Goal: Contribute content: Contribute content

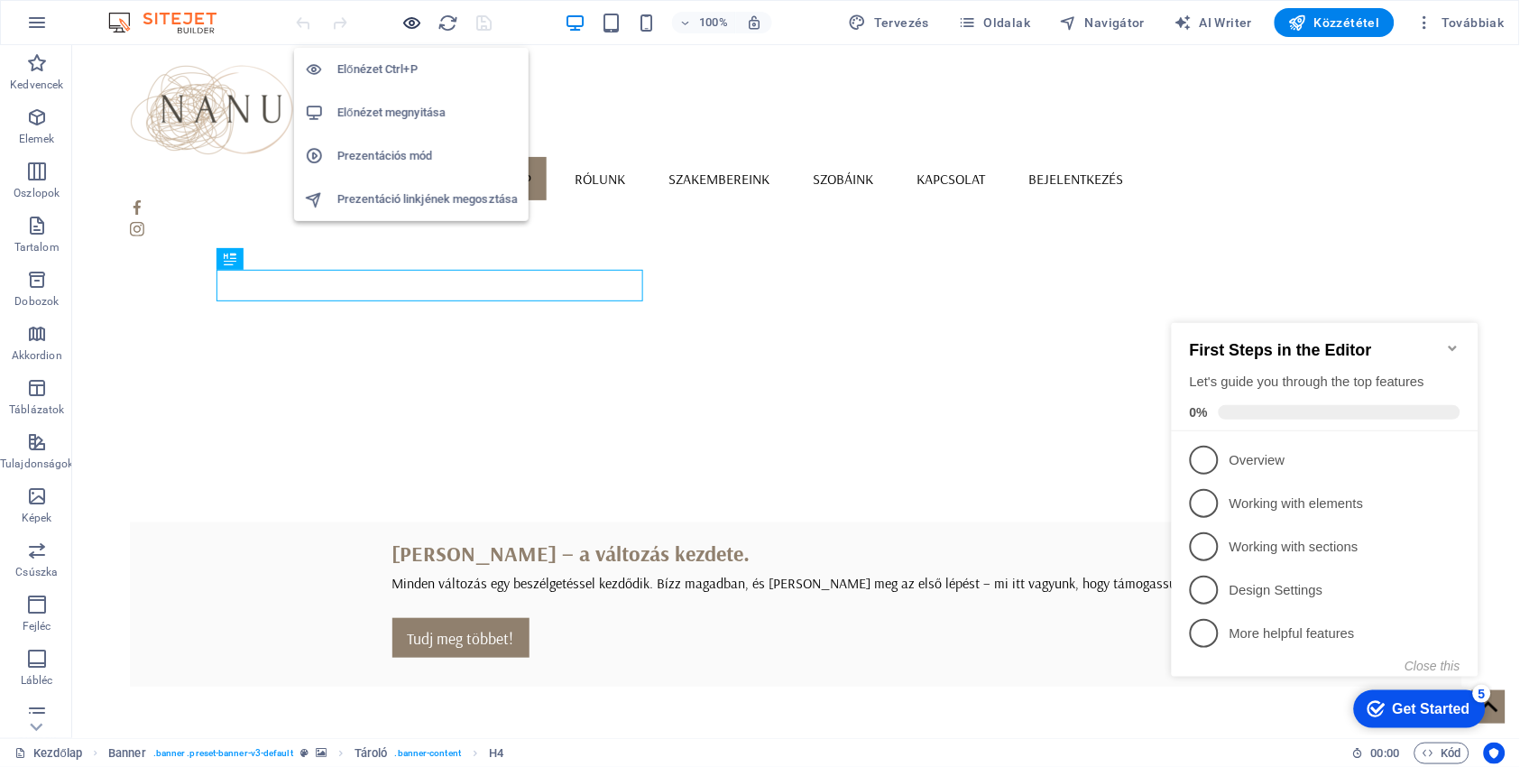
click at [410, 21] on icon "button" at bounding box center [412, 23] width 21 height 21
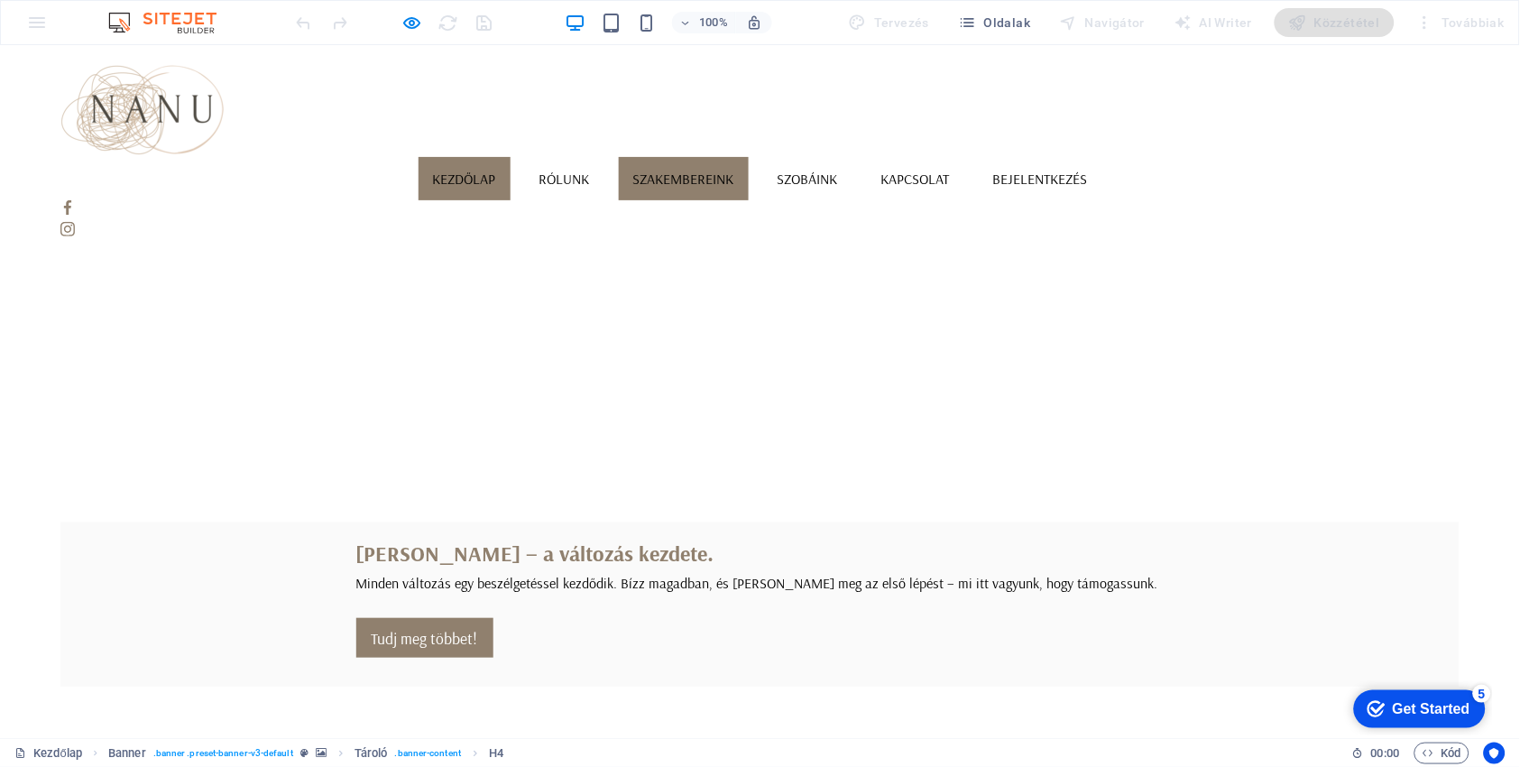
click at [749, 156] on link "Szakembereink" at bounding box center [684, 177] width 130 height 43
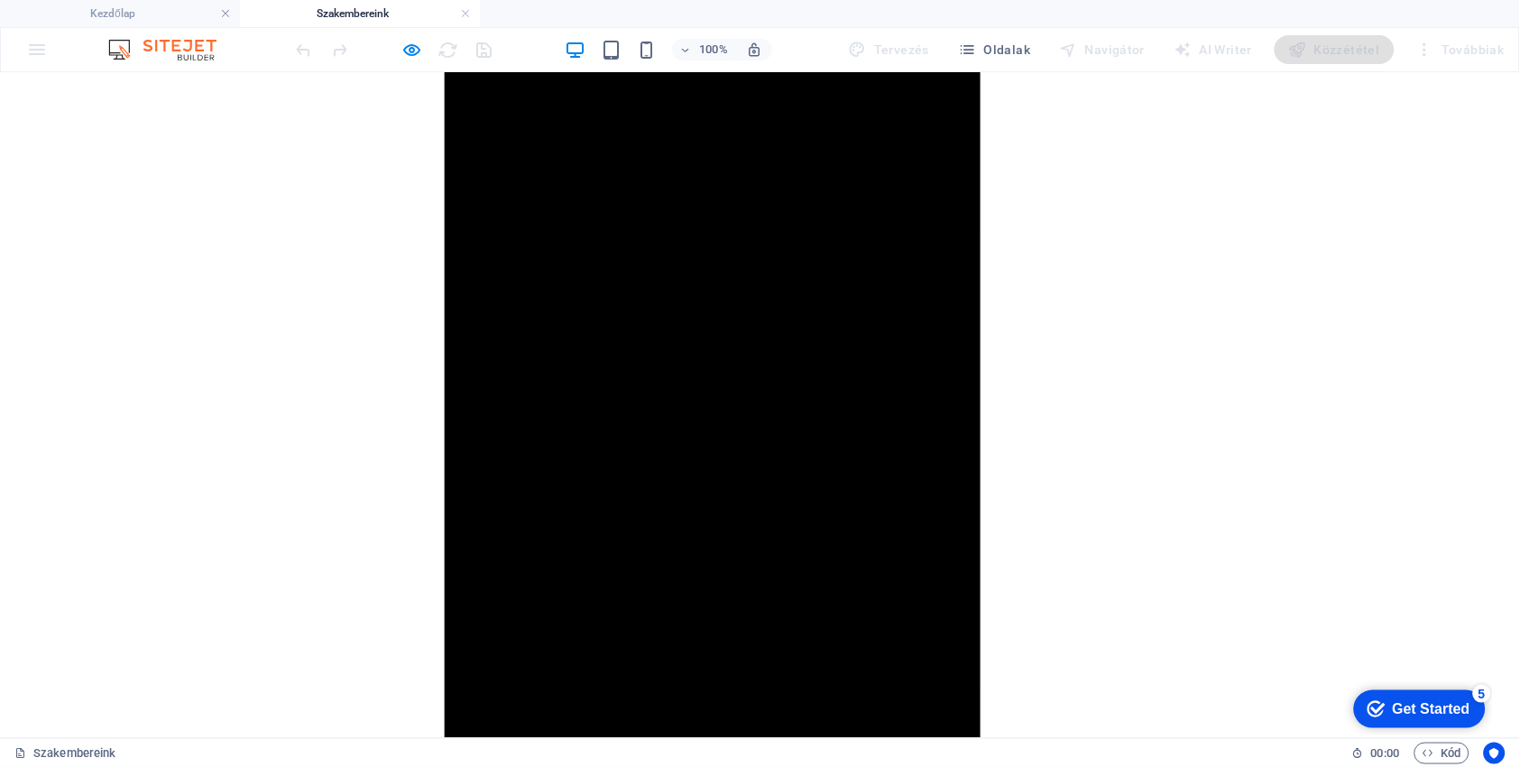
scroll to position [2438, 0]
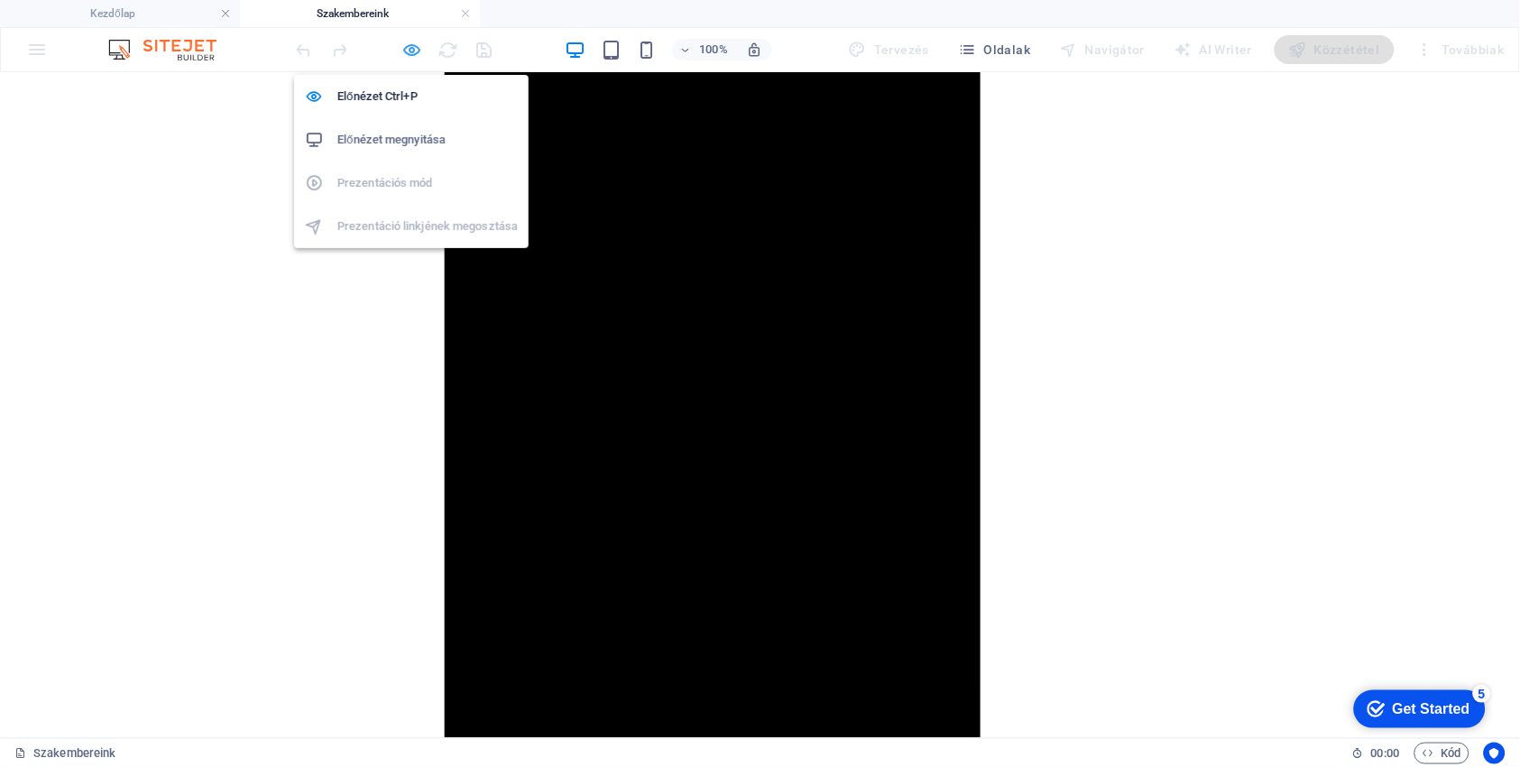
click at [412, 47] on icon "button" at bounding box center [412, 50] width 21 height 21
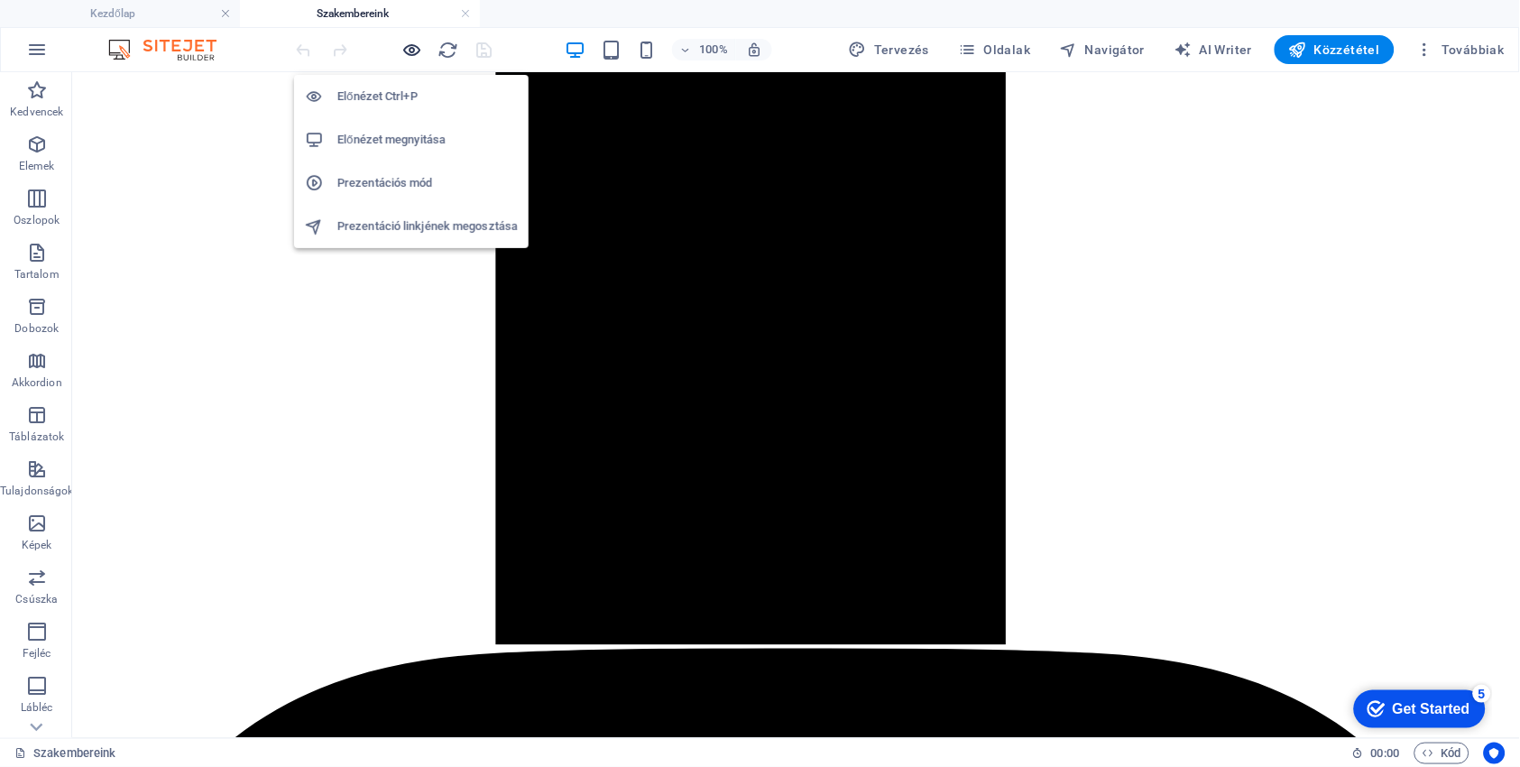
click at [413, 57] on icon "button" at bounding box center [412, 50] width 21 height 21
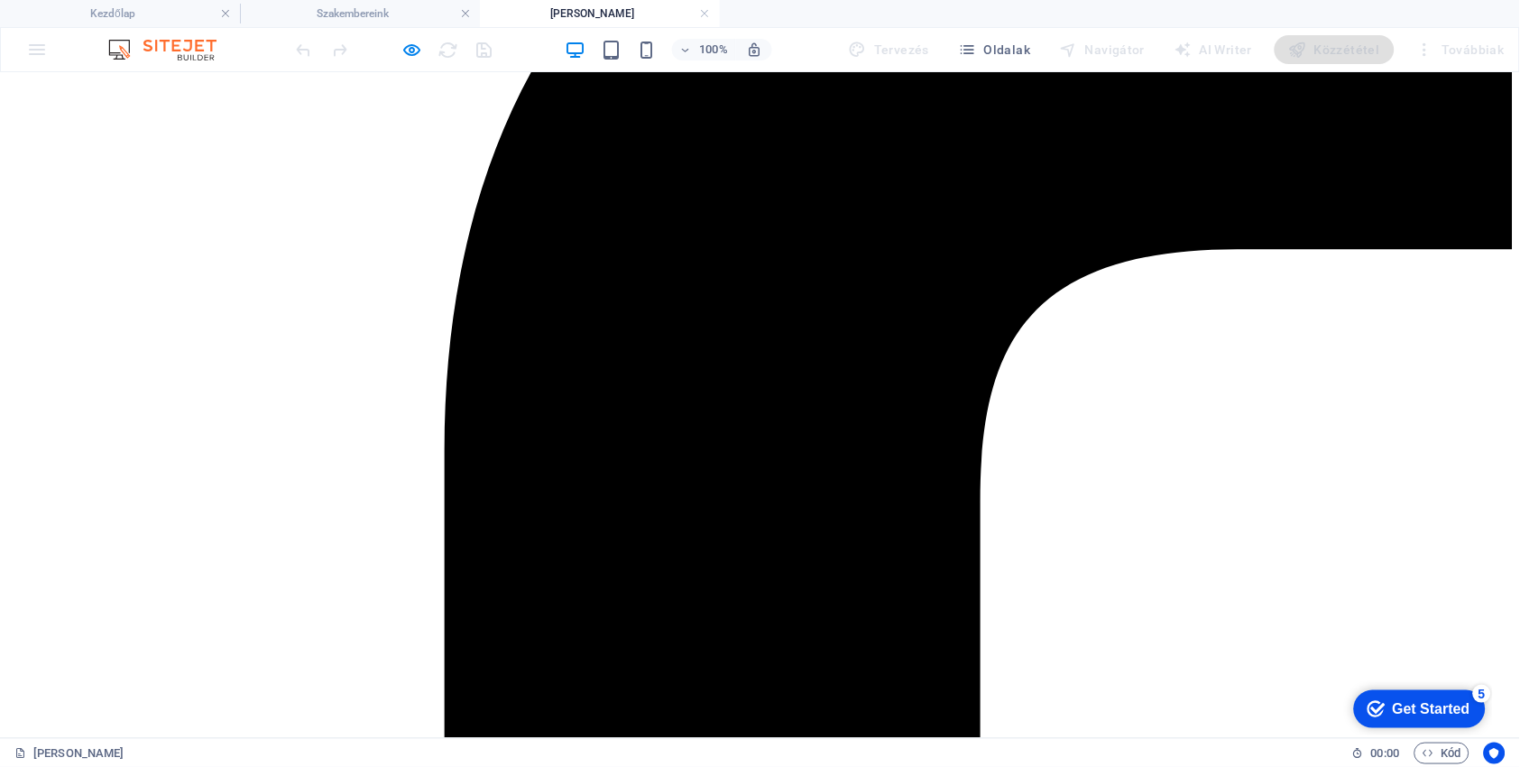
scroll to position [533, 0]
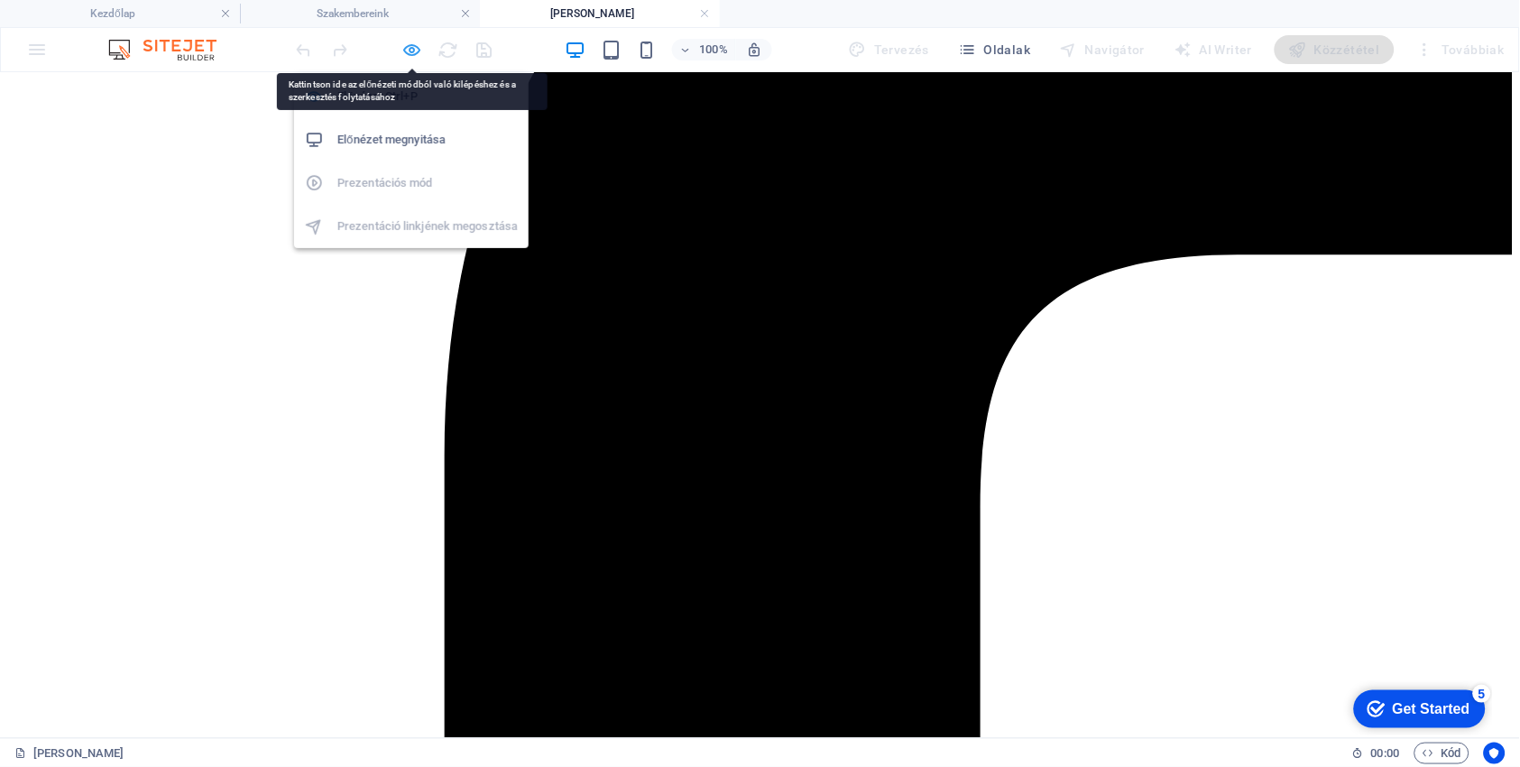
click at [405, 50] on icon "button" at bounding box center [412, 50] width 21 height 21
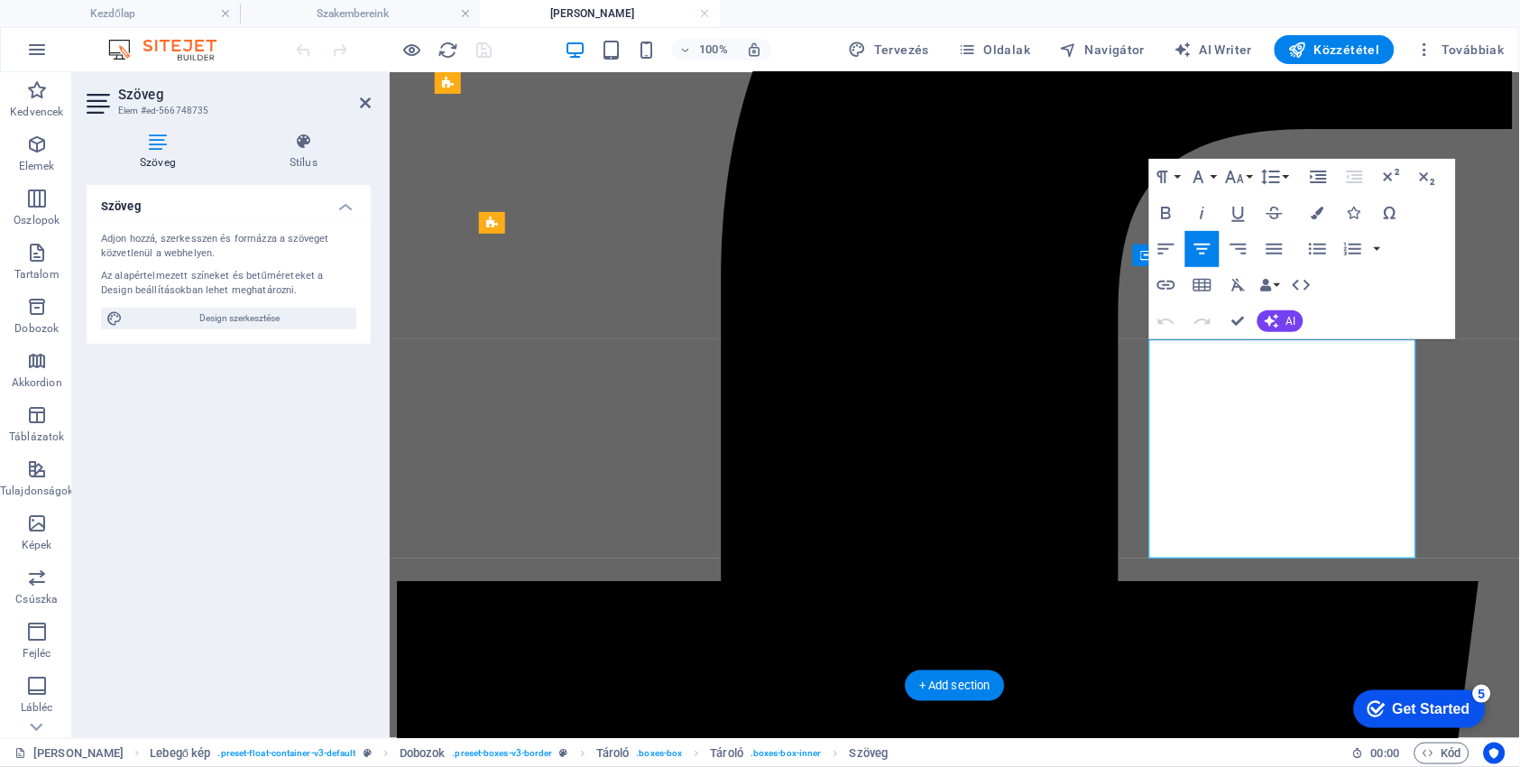
drag, startPoint x: 1362, startPoint y: 497, endPoint x: 1221, endPoint y: 495, distance: 141.6
drag, startPoint x: 1305, startPoint y: 499, endPoint x: 1192, endPoint y: 499, distance: 113.7
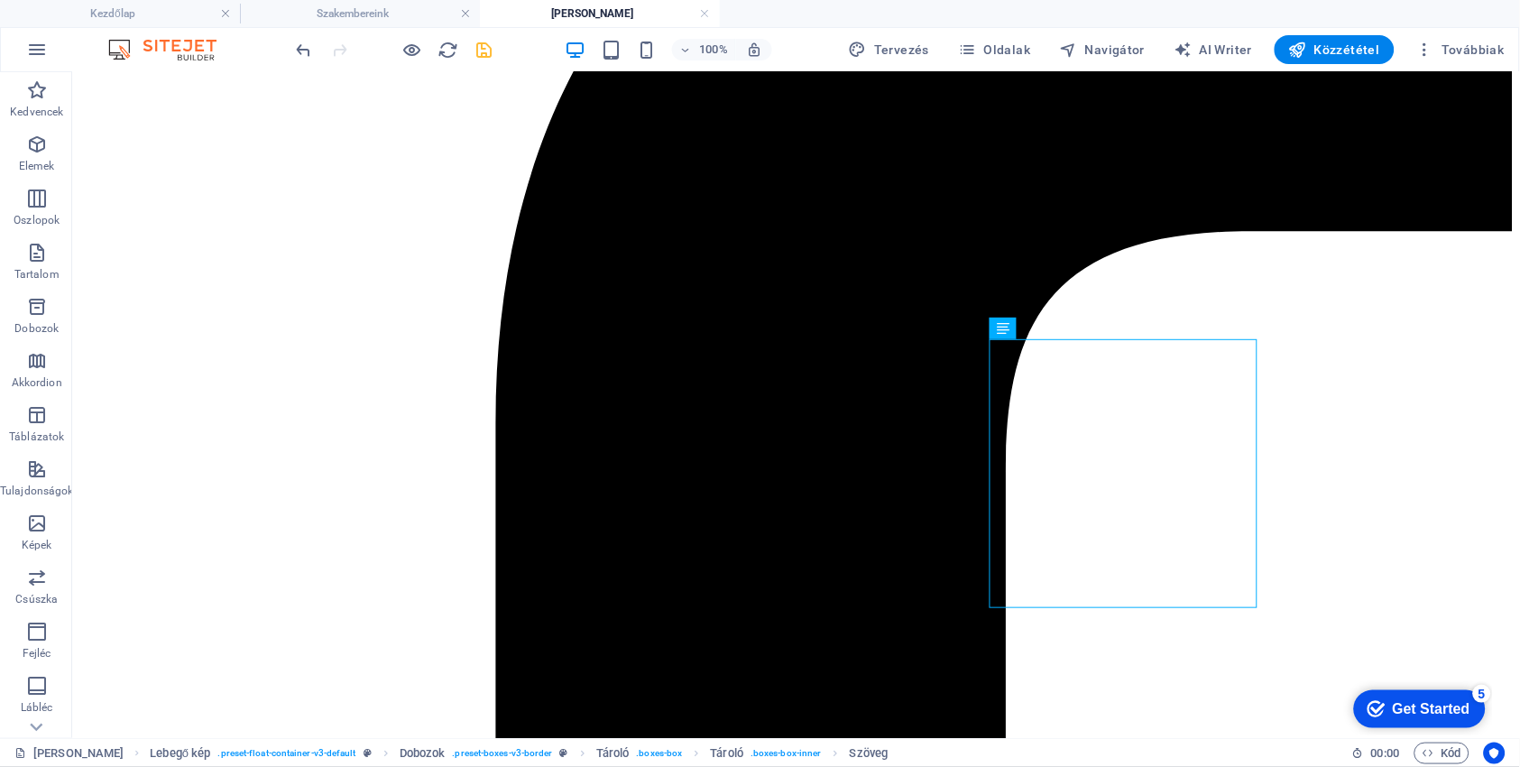
click at [489, 52] on icon "save" at bounding box center [485, 50] width 21 height 21
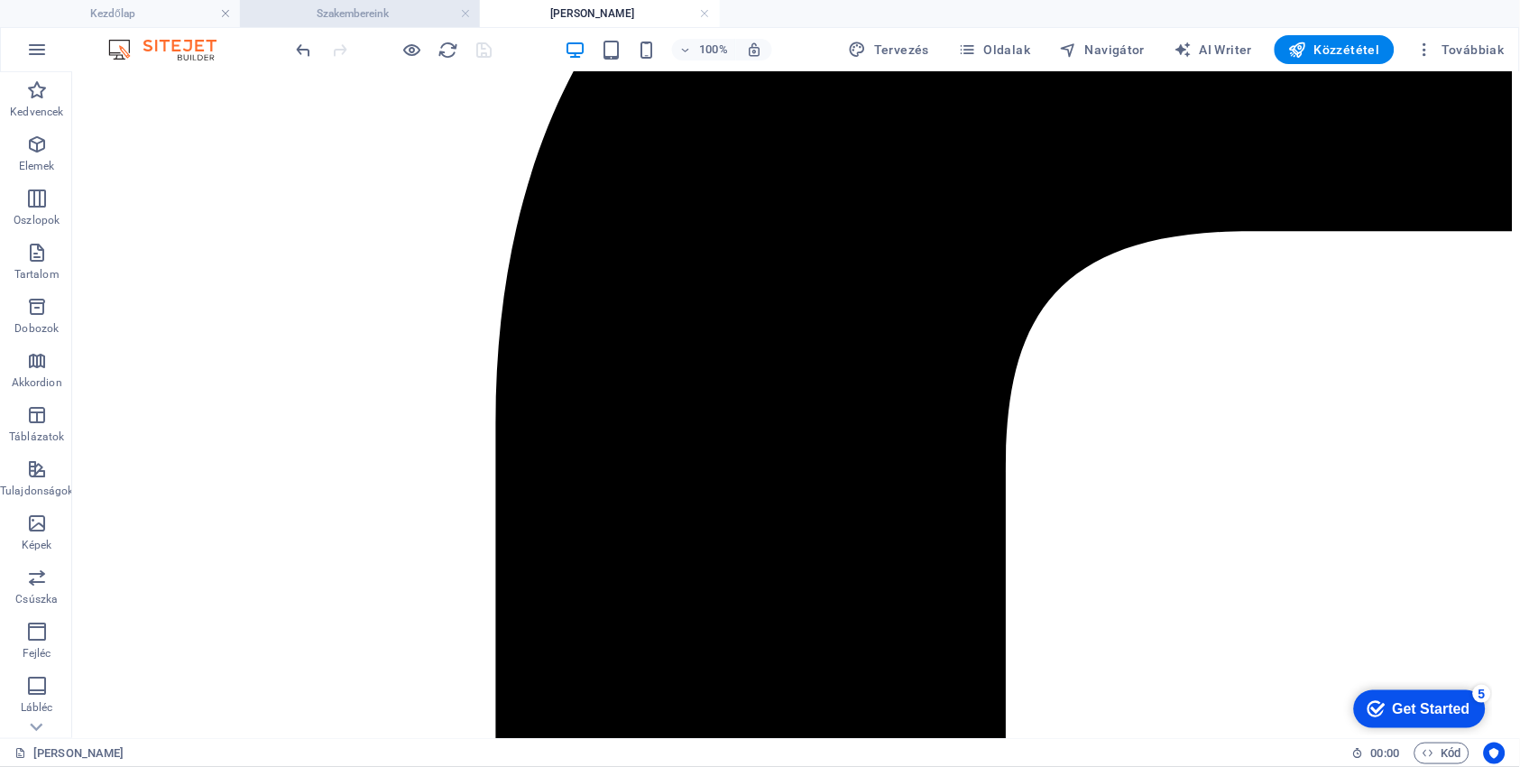
click at [401, 20] on h4 "Szakembereink" at bounding box center [360, 14] width 240 height 20
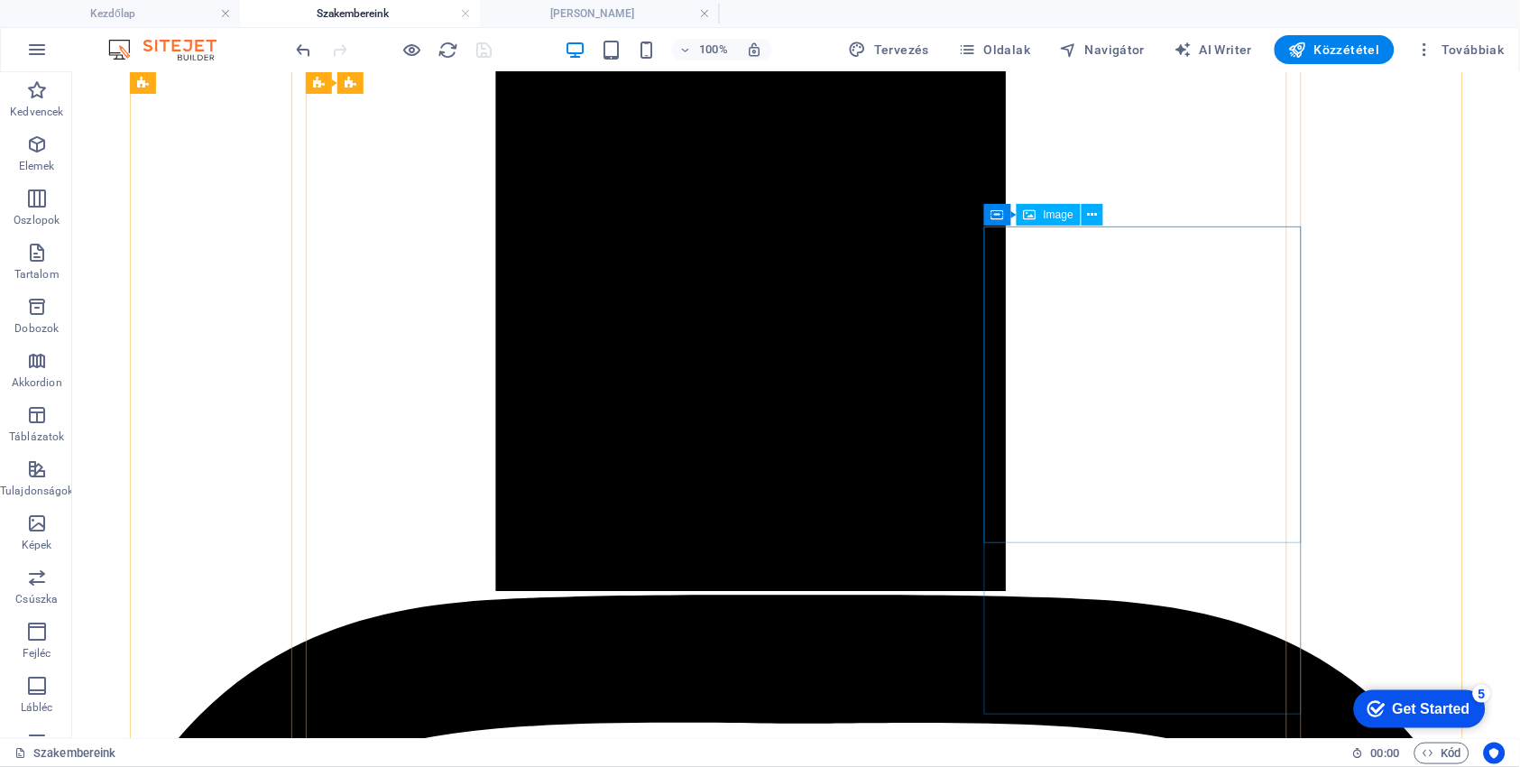
scroll to position [2502, 0]
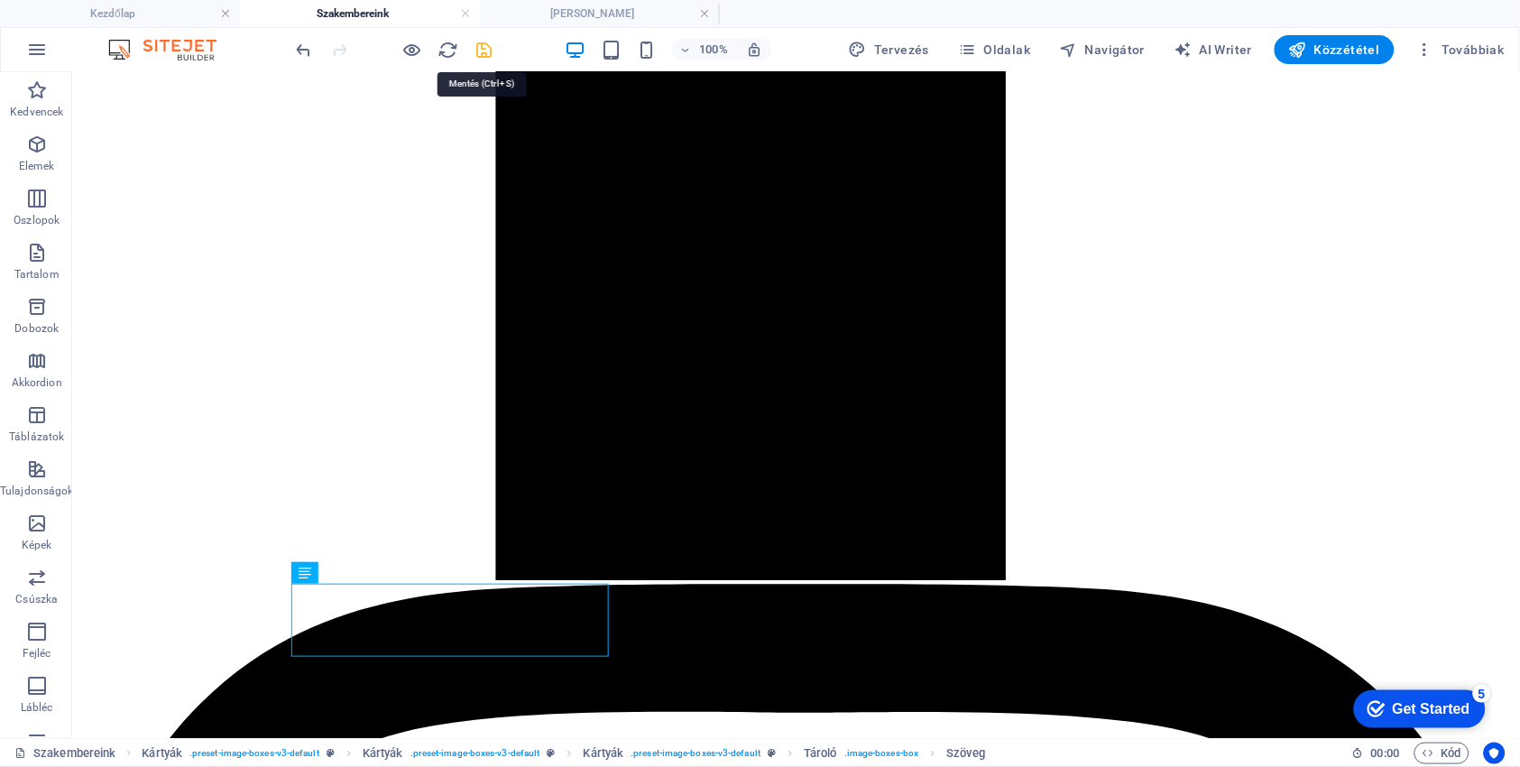
click at [489, 51] on icon "save" at bounding box center [485, 50] width 21 height 21
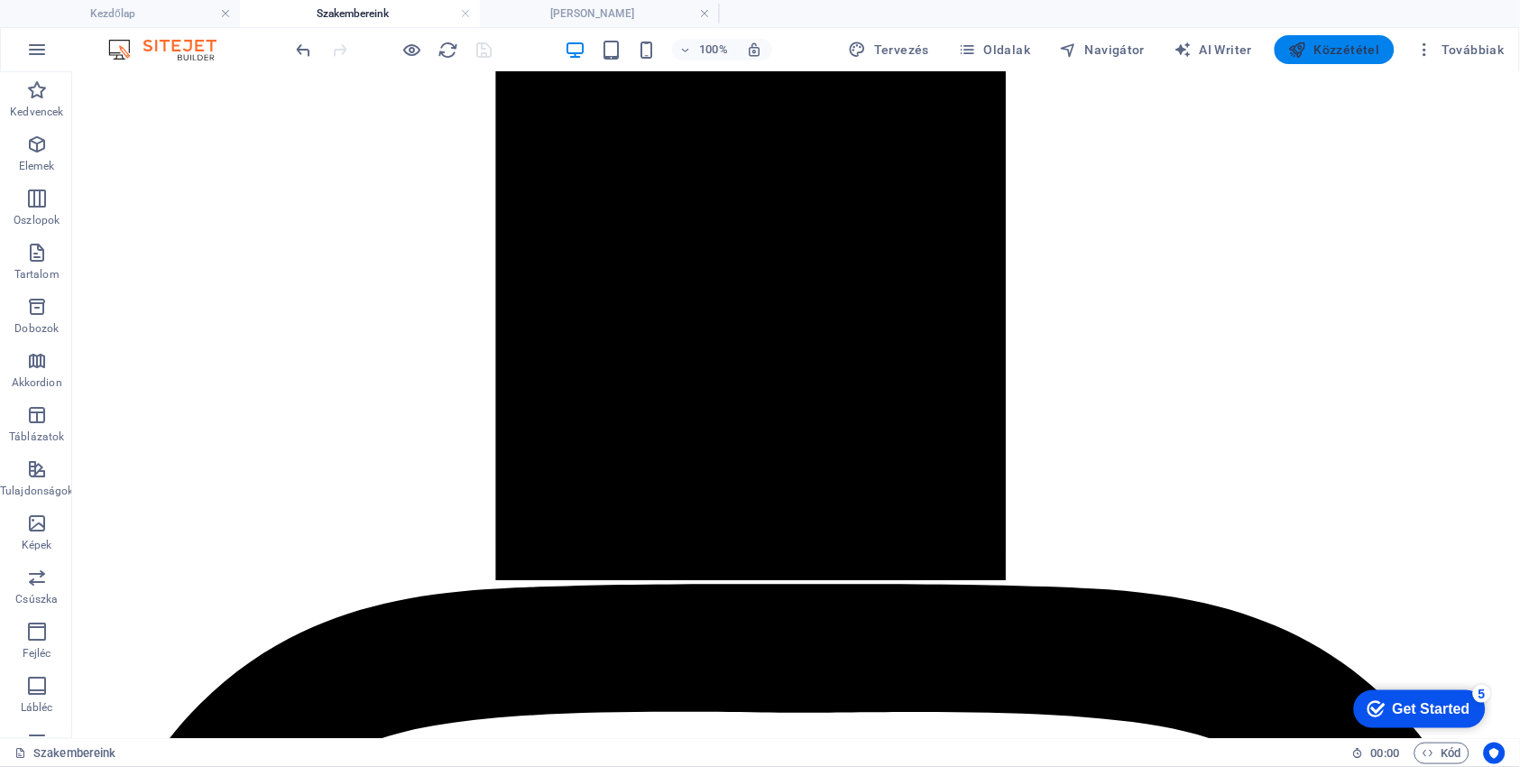
click at [1340, 49] on span "Közzététel" at bounding box center [1334, 50] width 91 height 18
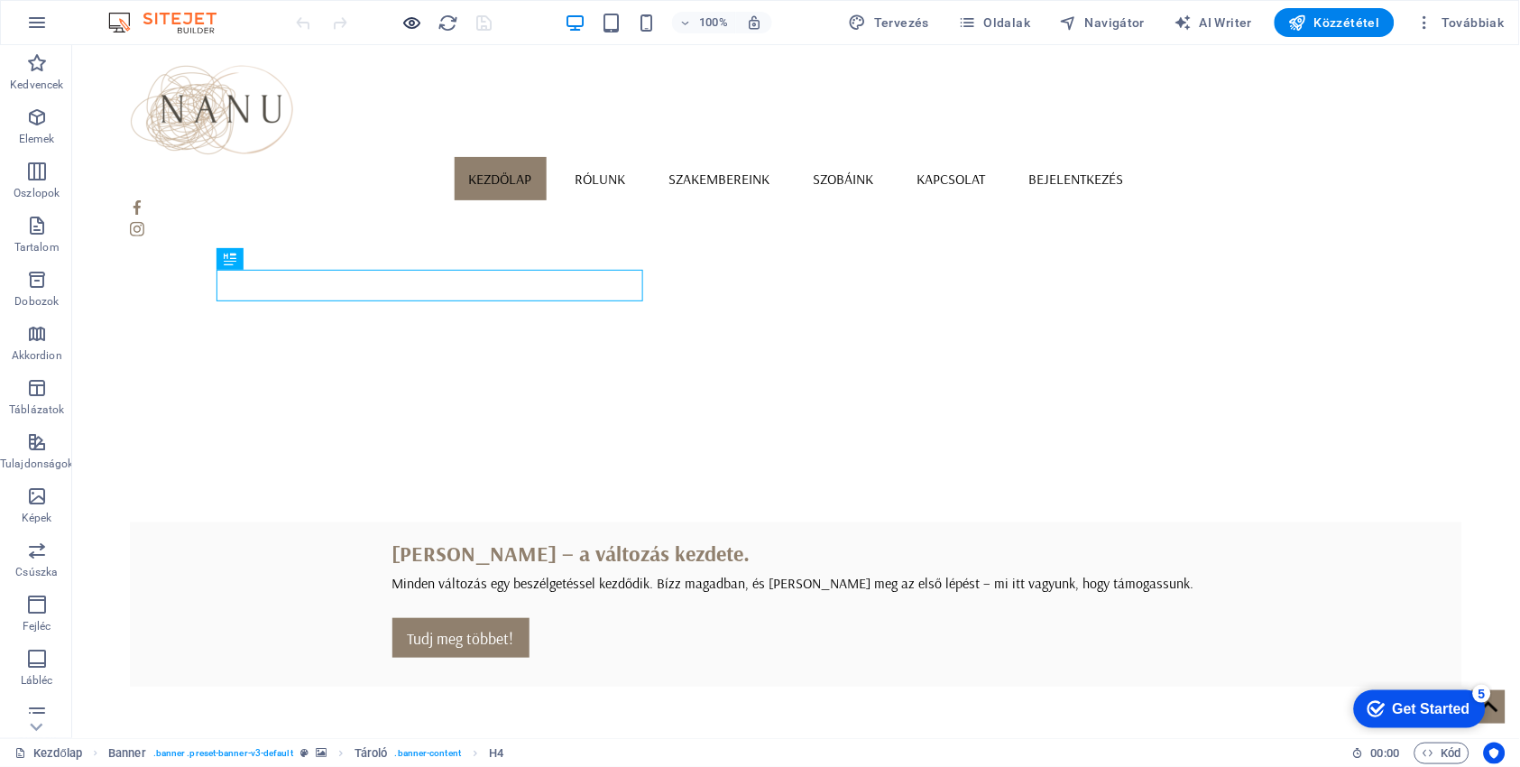
click at [402, 22] on icon "button" at bounding box center [412, 23] width 21 height 21
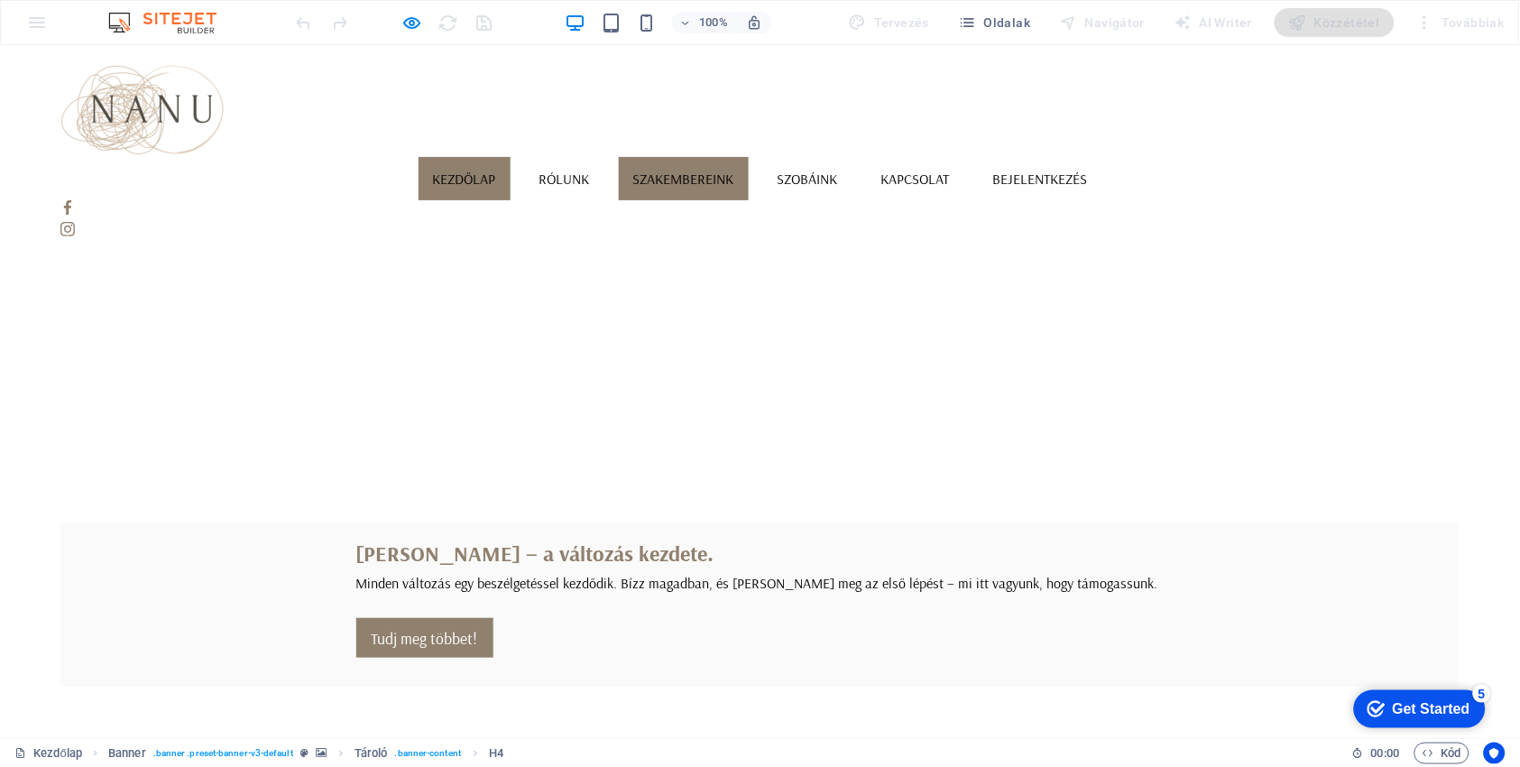
click at [749, 156] on link "Szakembereink" at bounding box center [684, 177] width 130 height 43
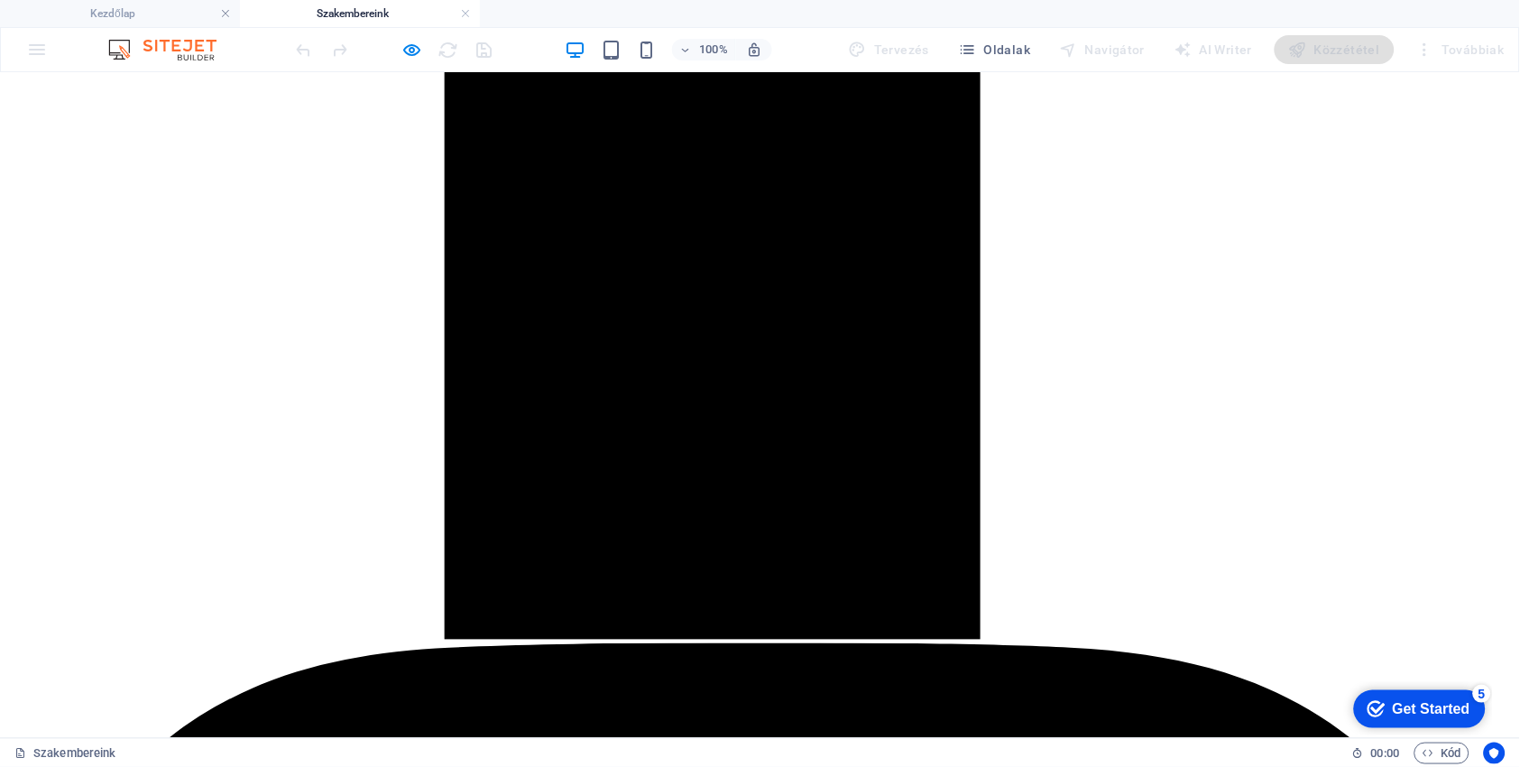
scroll to position [2585, 0]
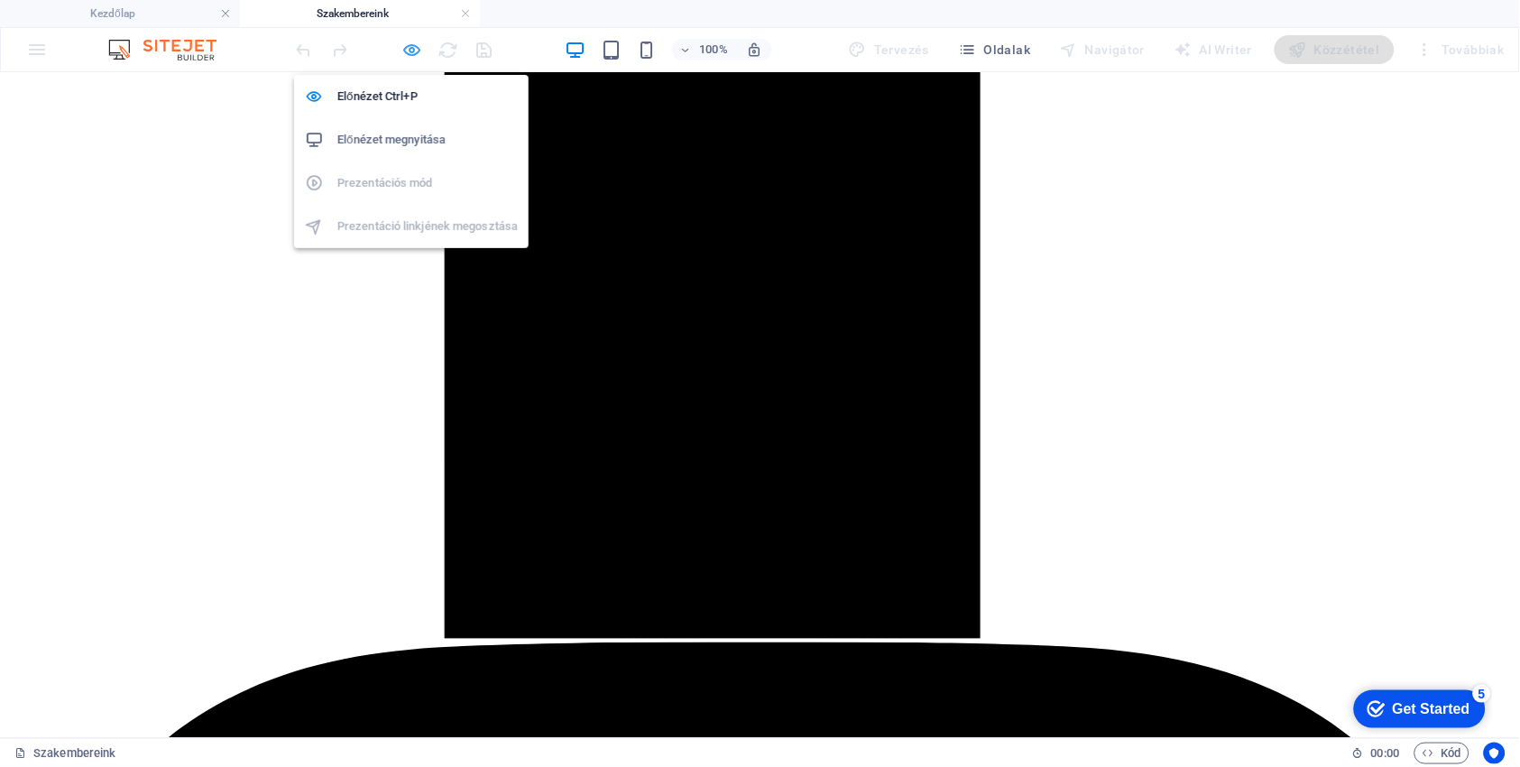
click at [411, 46] on icon "button" at bounding box center [412, 50] width 21 height 21
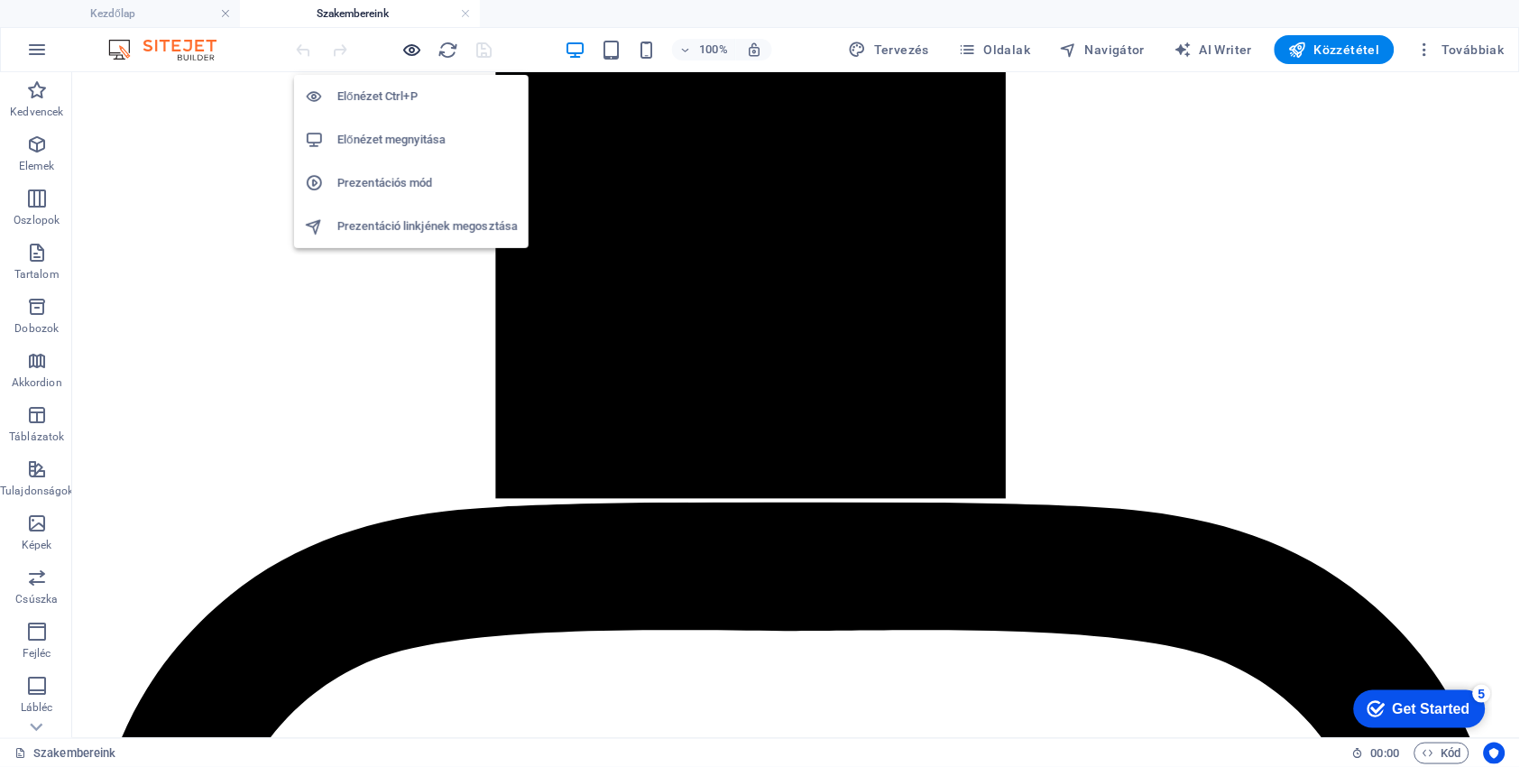
click at [411, 46] on icon "button" at bounding box center [412, 50] width 21 height 21
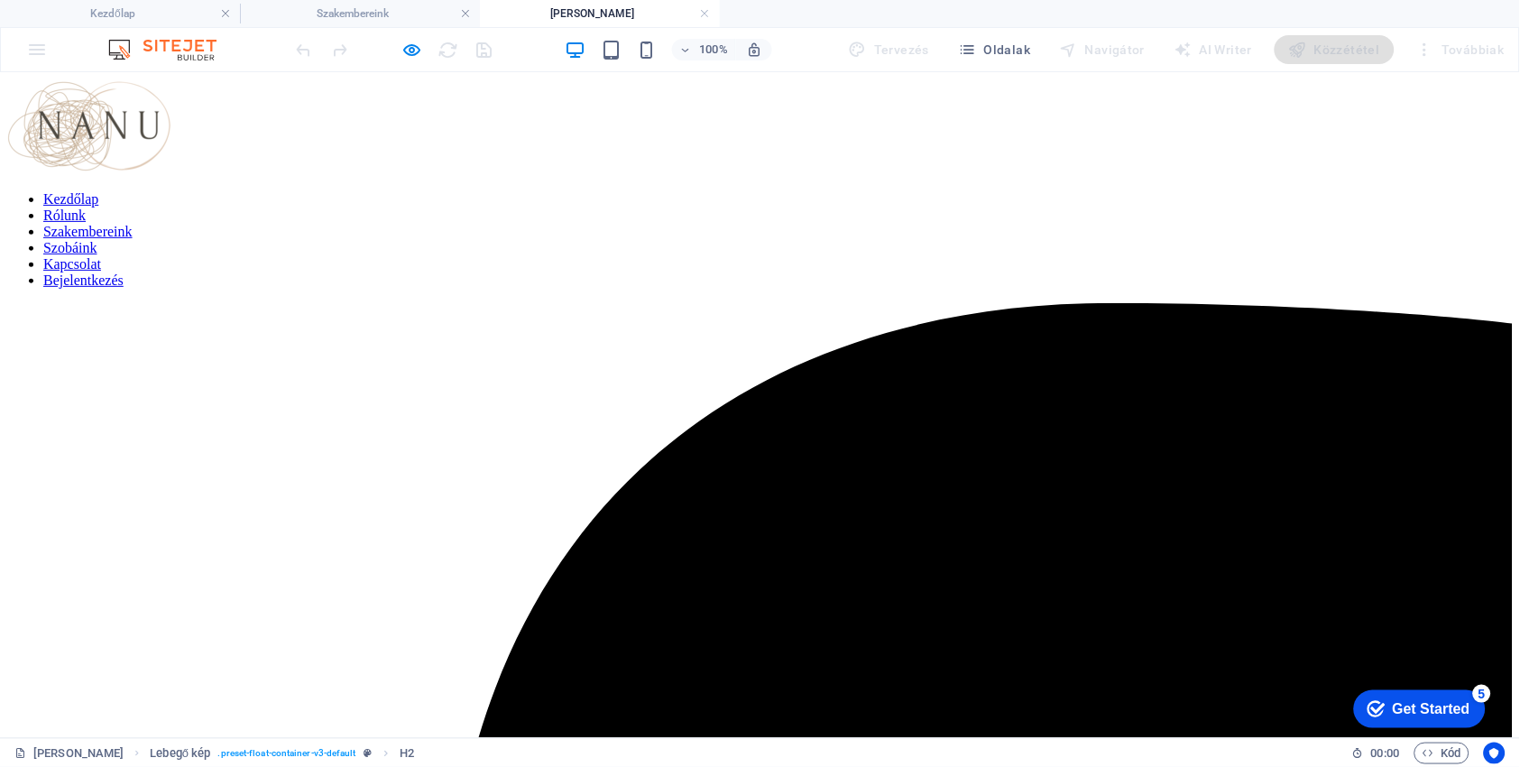
scroll to position [0, 0]
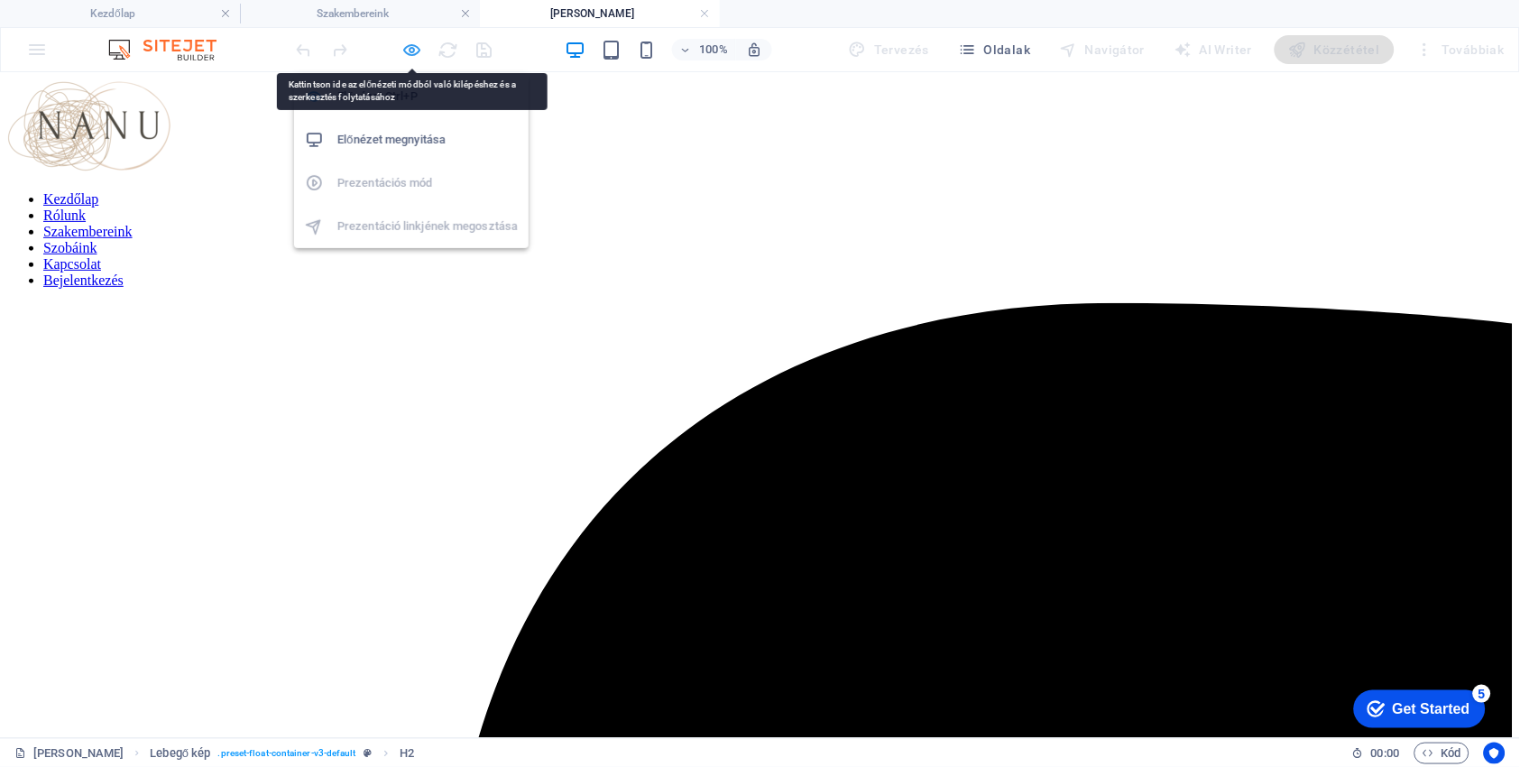
click at [411, 53] on icon "button" at bounding box center [412, 50] width 21 height 21
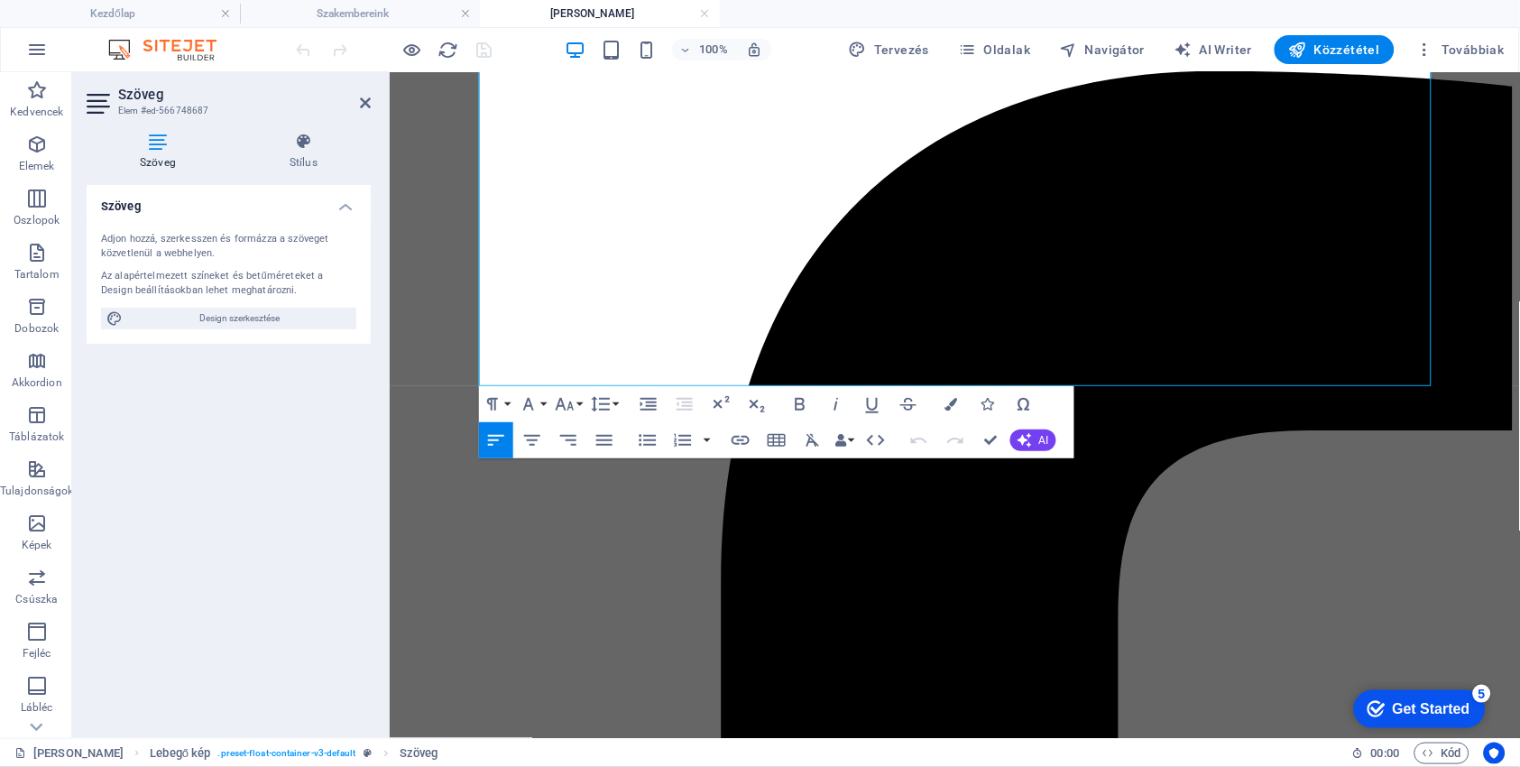
scroll to position [382, 0]
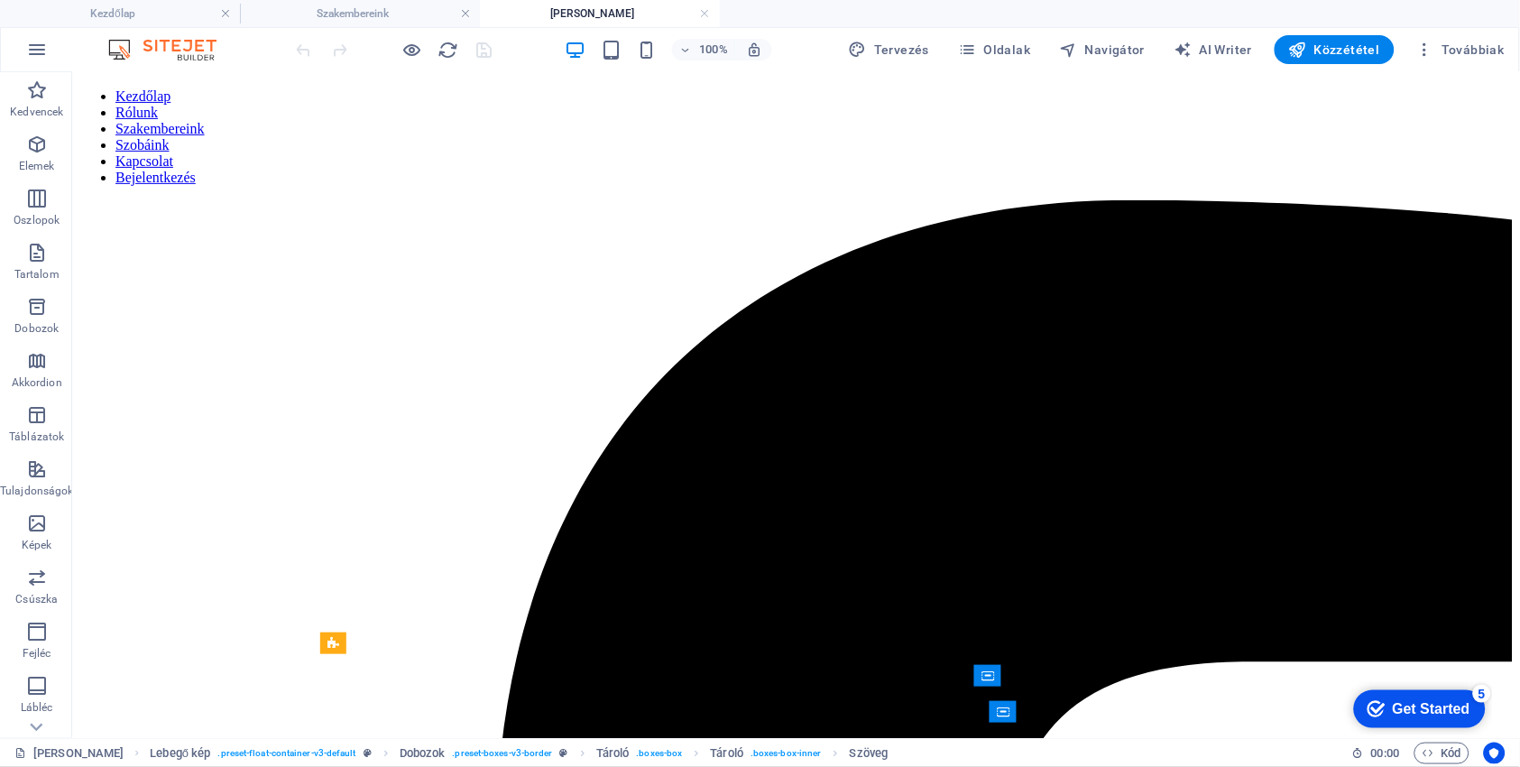
scroll to position [51, 0]
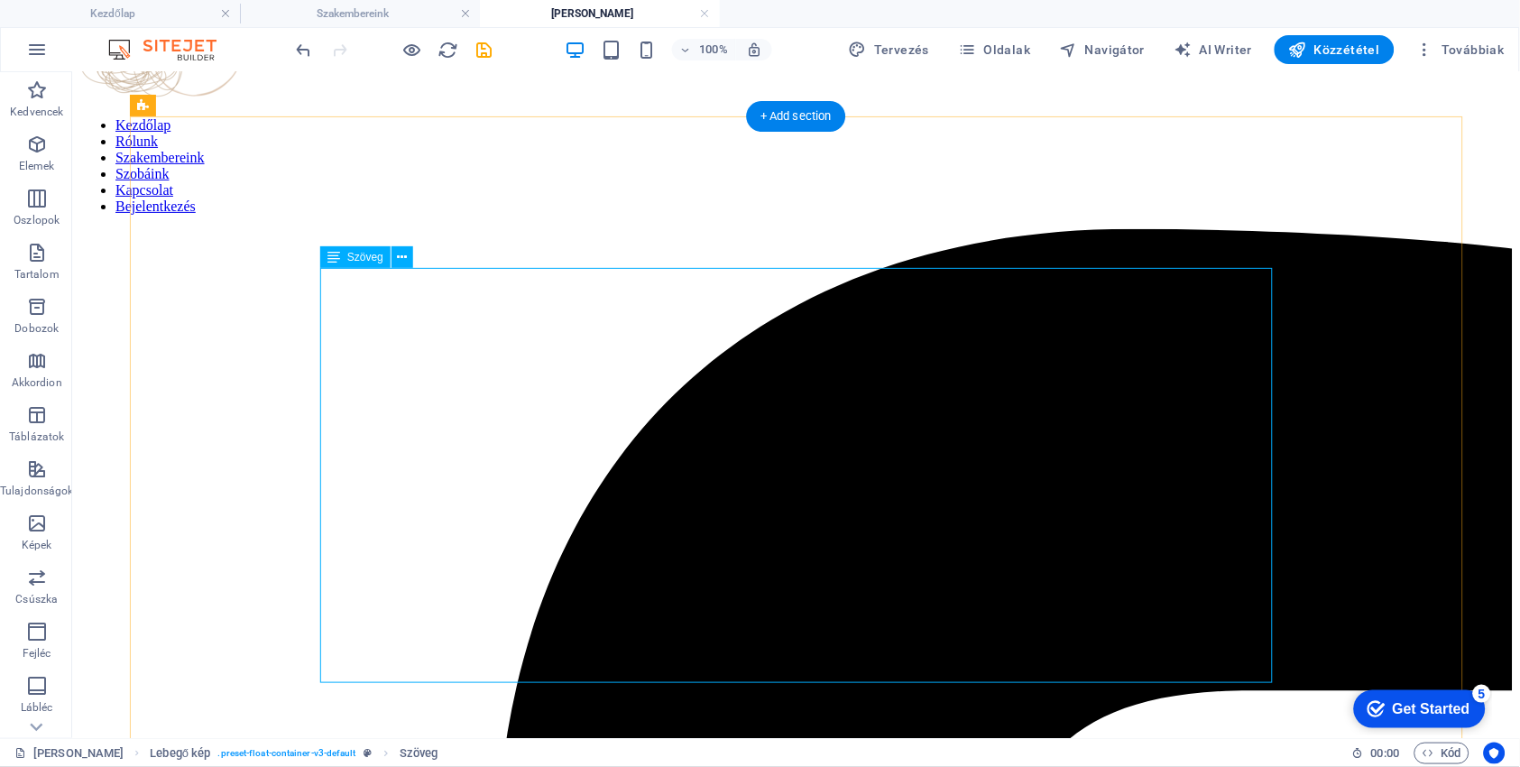
scroll to position [87, 0]
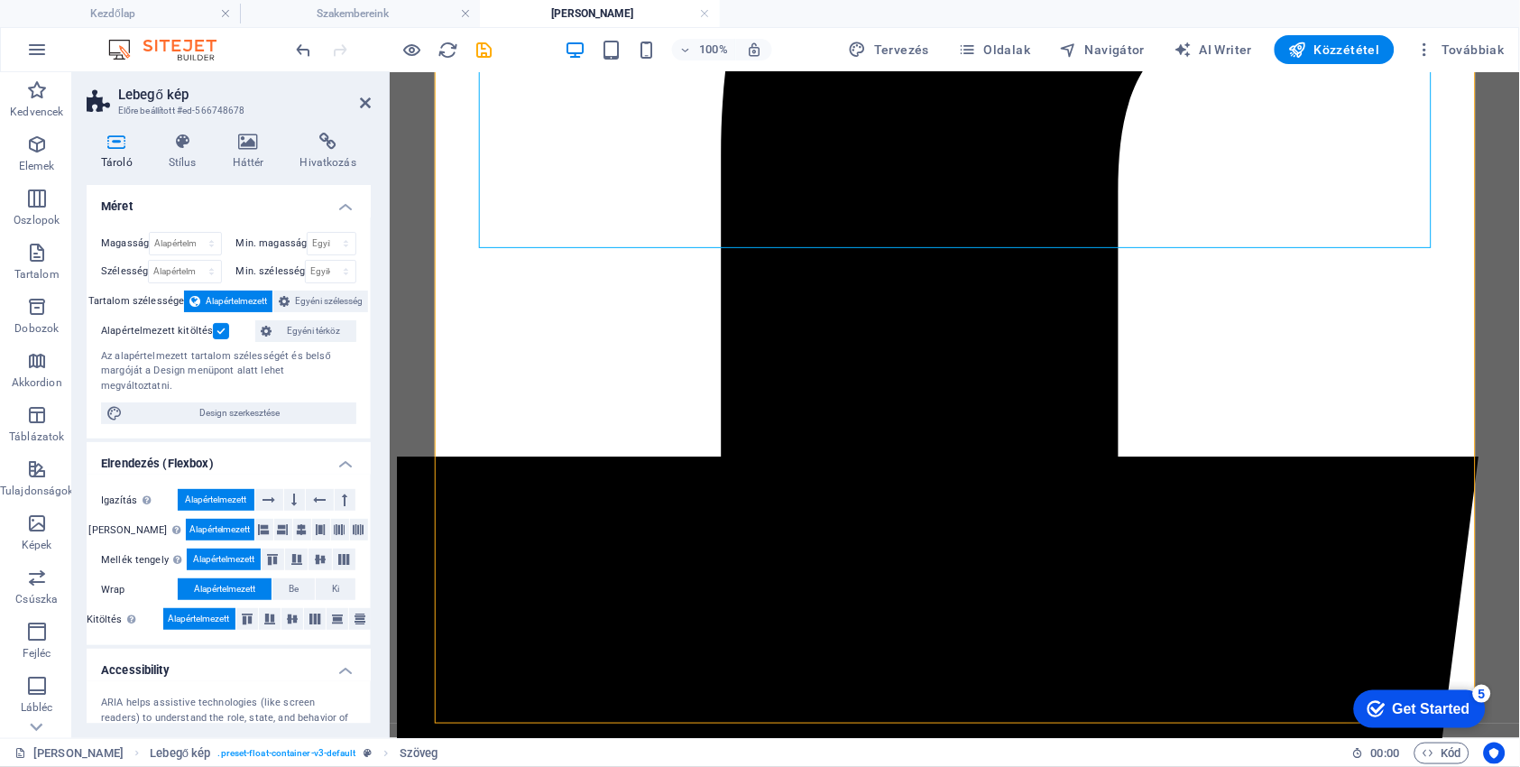
scroll to position [695, 0]
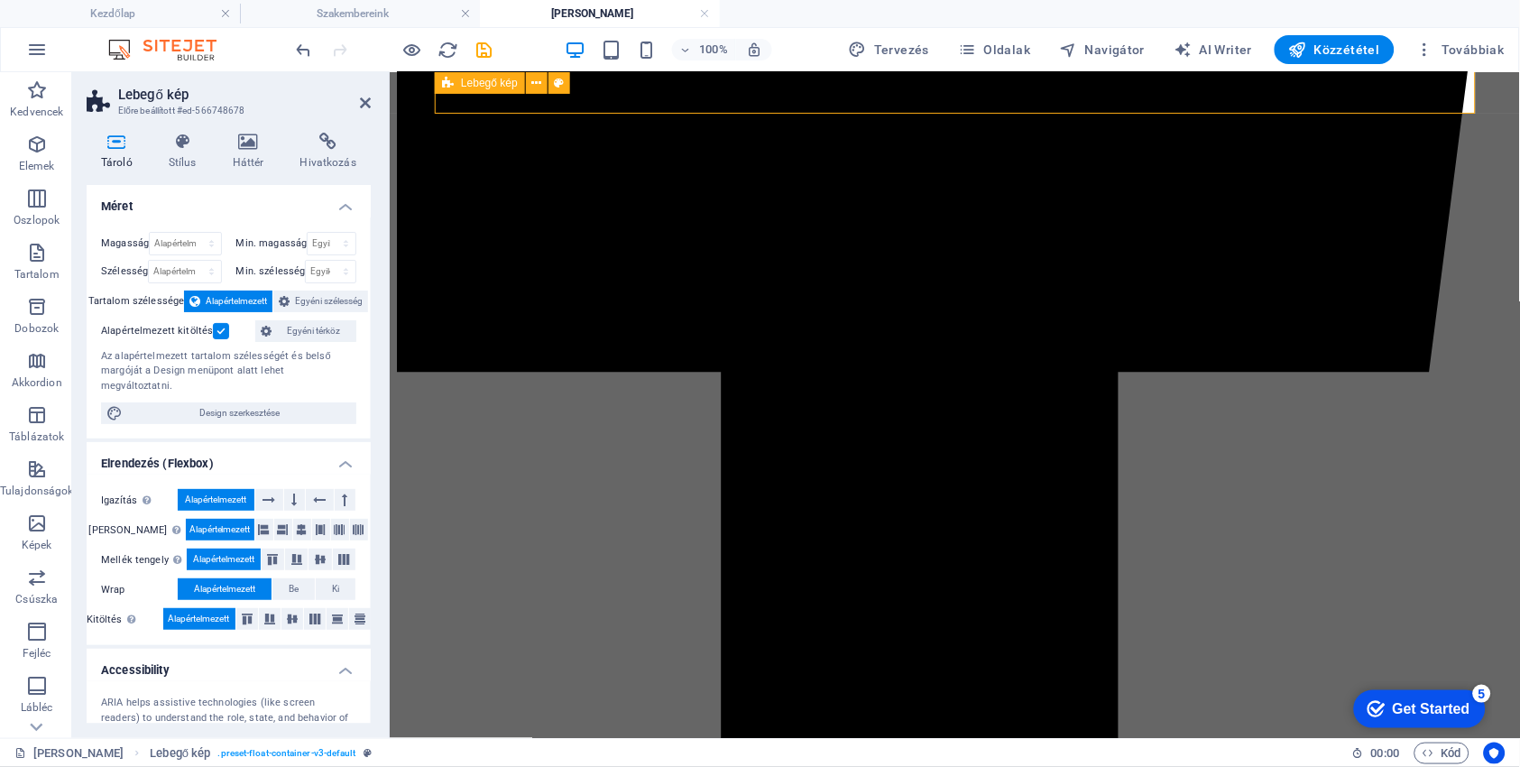
scroll to position [1129, 0]
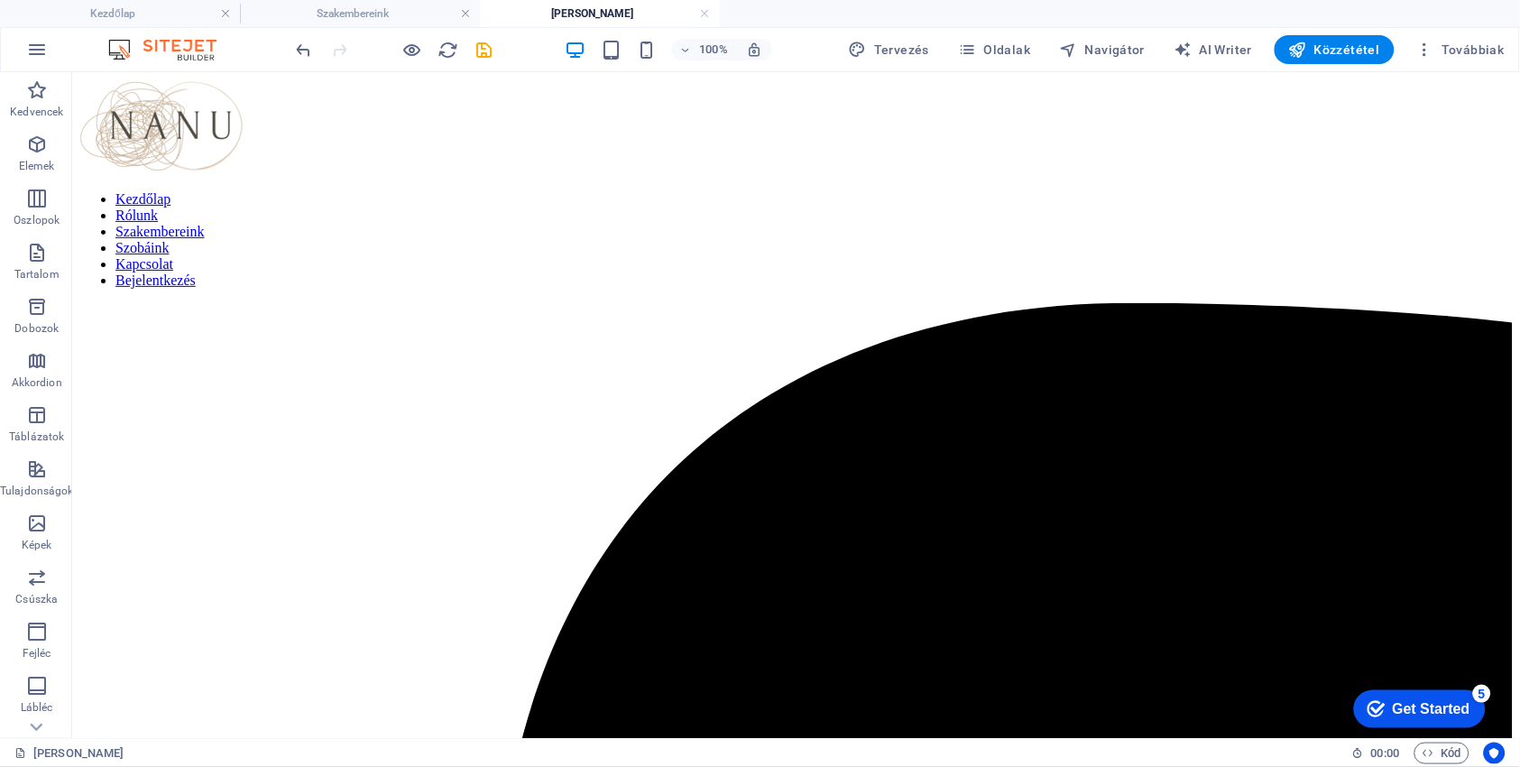
scroll to position [0, 0]
click at [483, 56] on icon "save" at bounding box center [485, 50] width 21 height 21
click at [705, 16] on link at bounding box center [705, 13] width 11 height 17
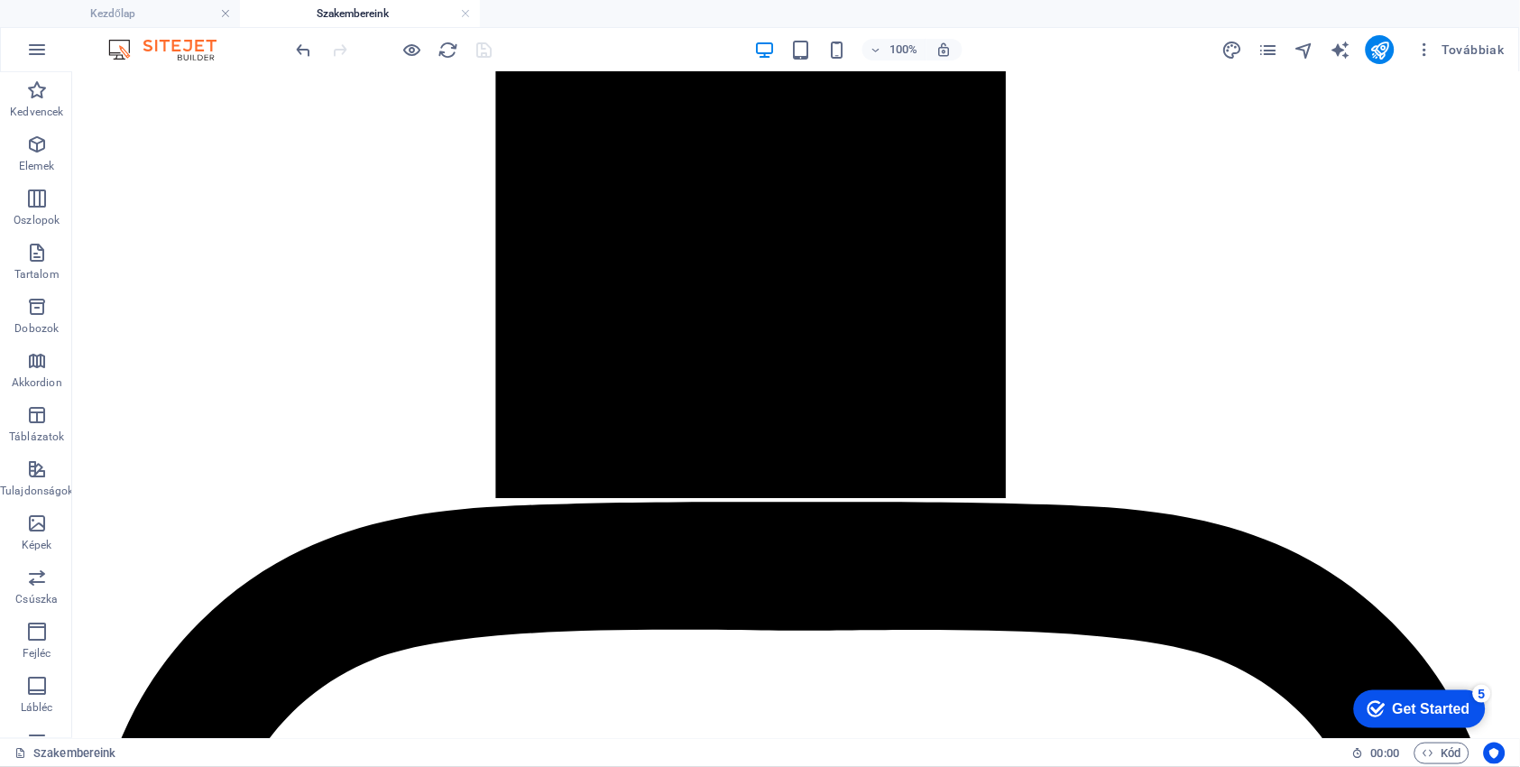
scroll to position [2584, 0]
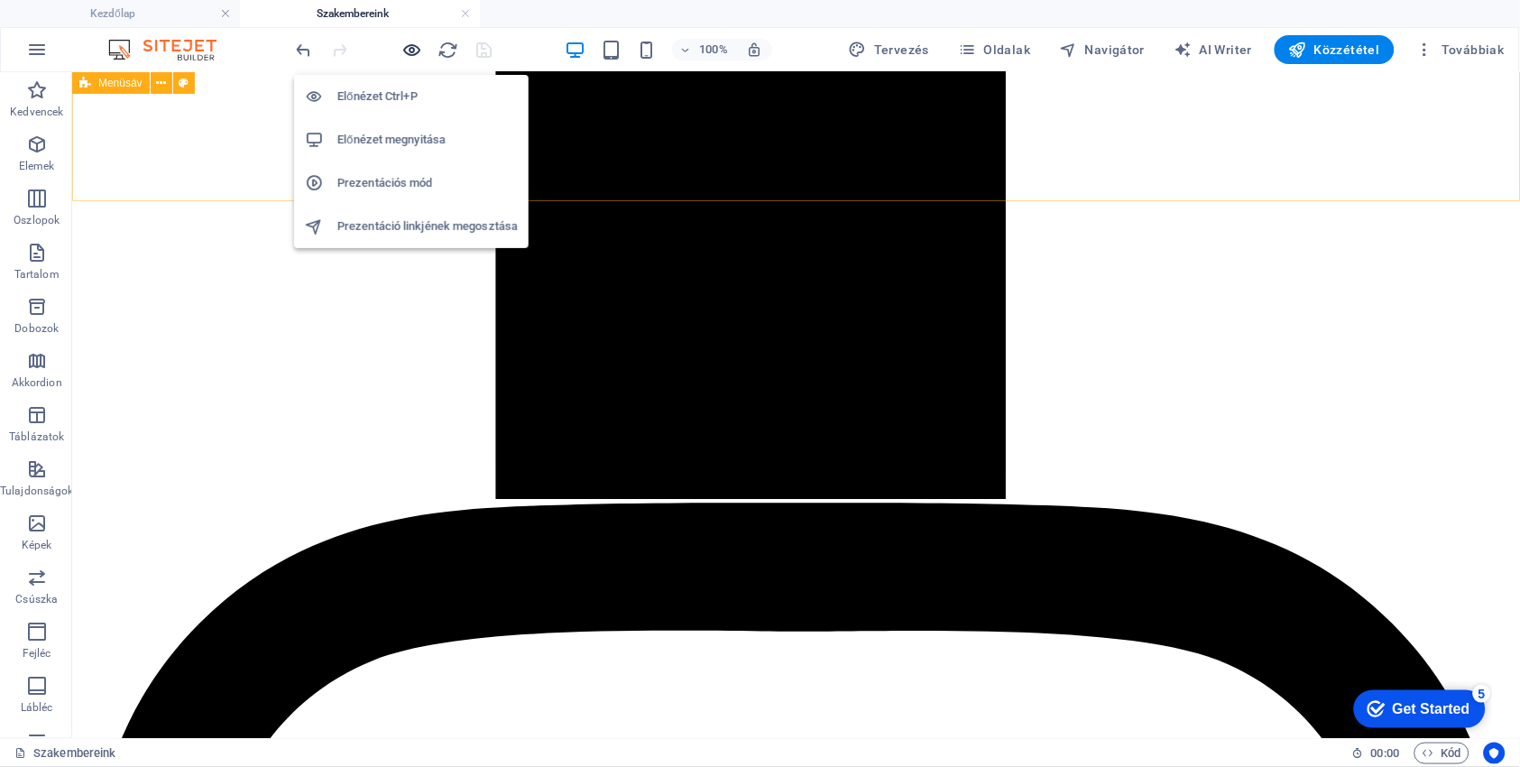
click at [410, 50] on icon "button" at bounding box center [412, 50] width 21 height 21
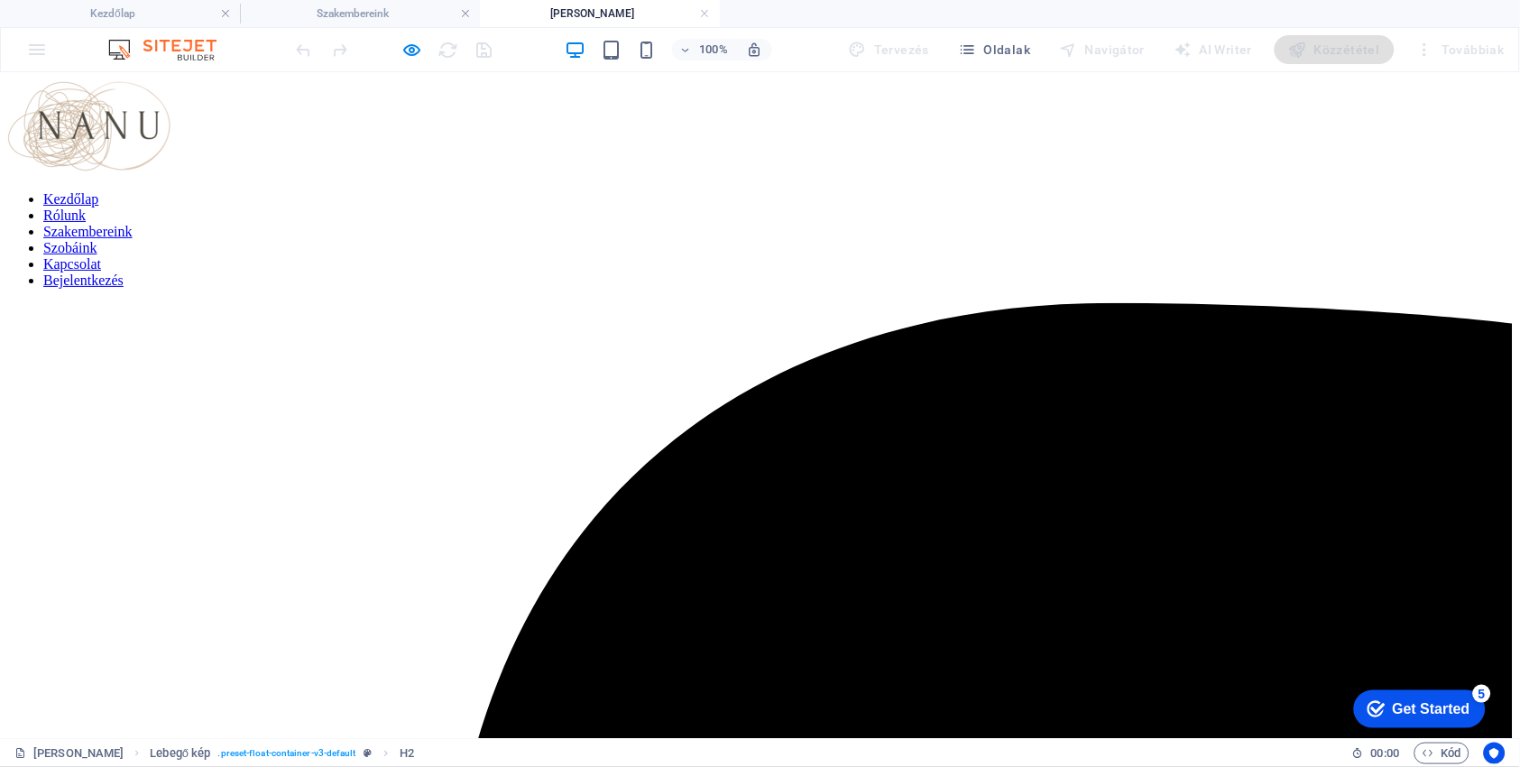
scroll to position [0, 0]
click at [419, 47] on icon "button" at bounding box center [412, 50] width 21 height 21
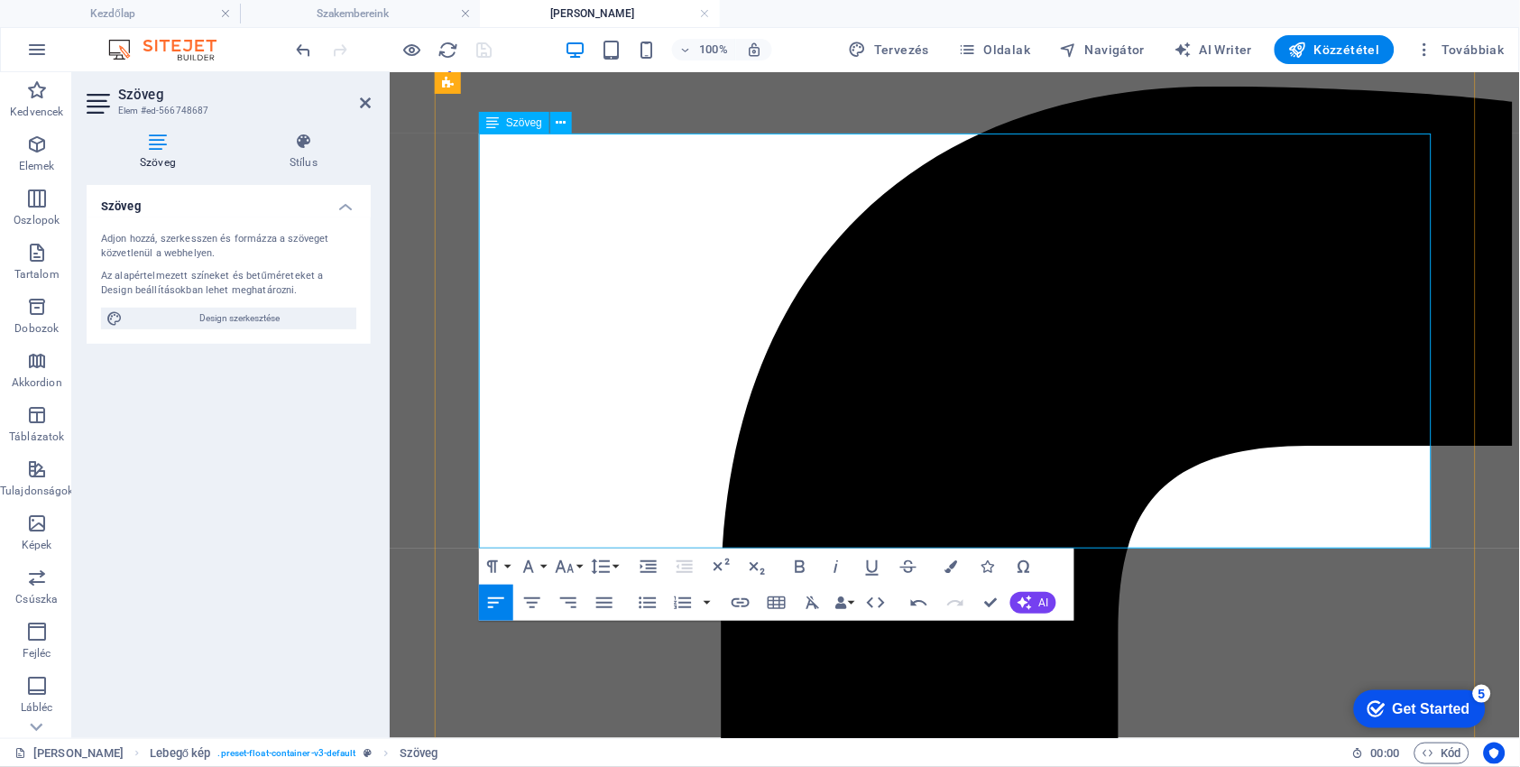
scroll to position [405, 0]
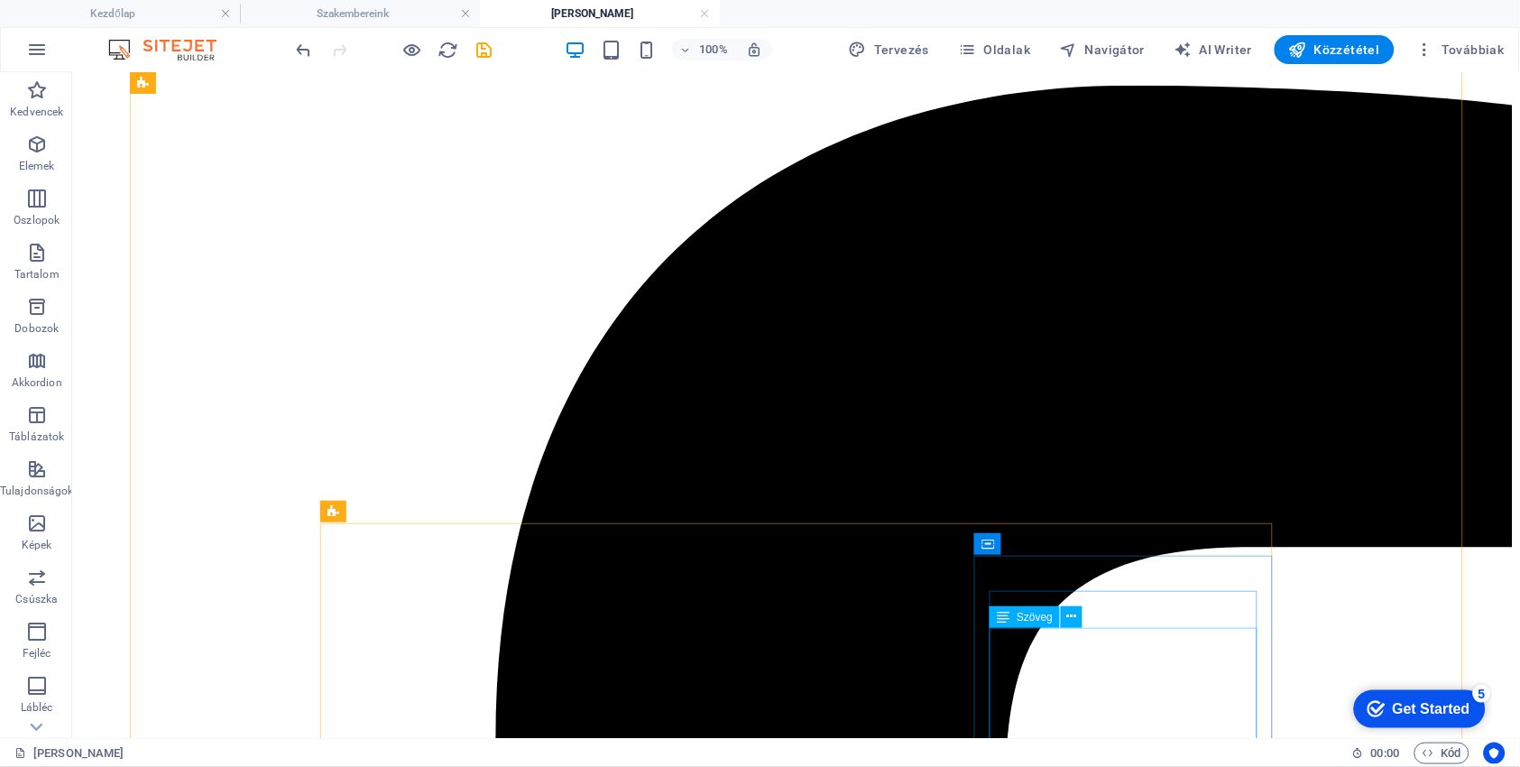
scroll to position [93, 0]
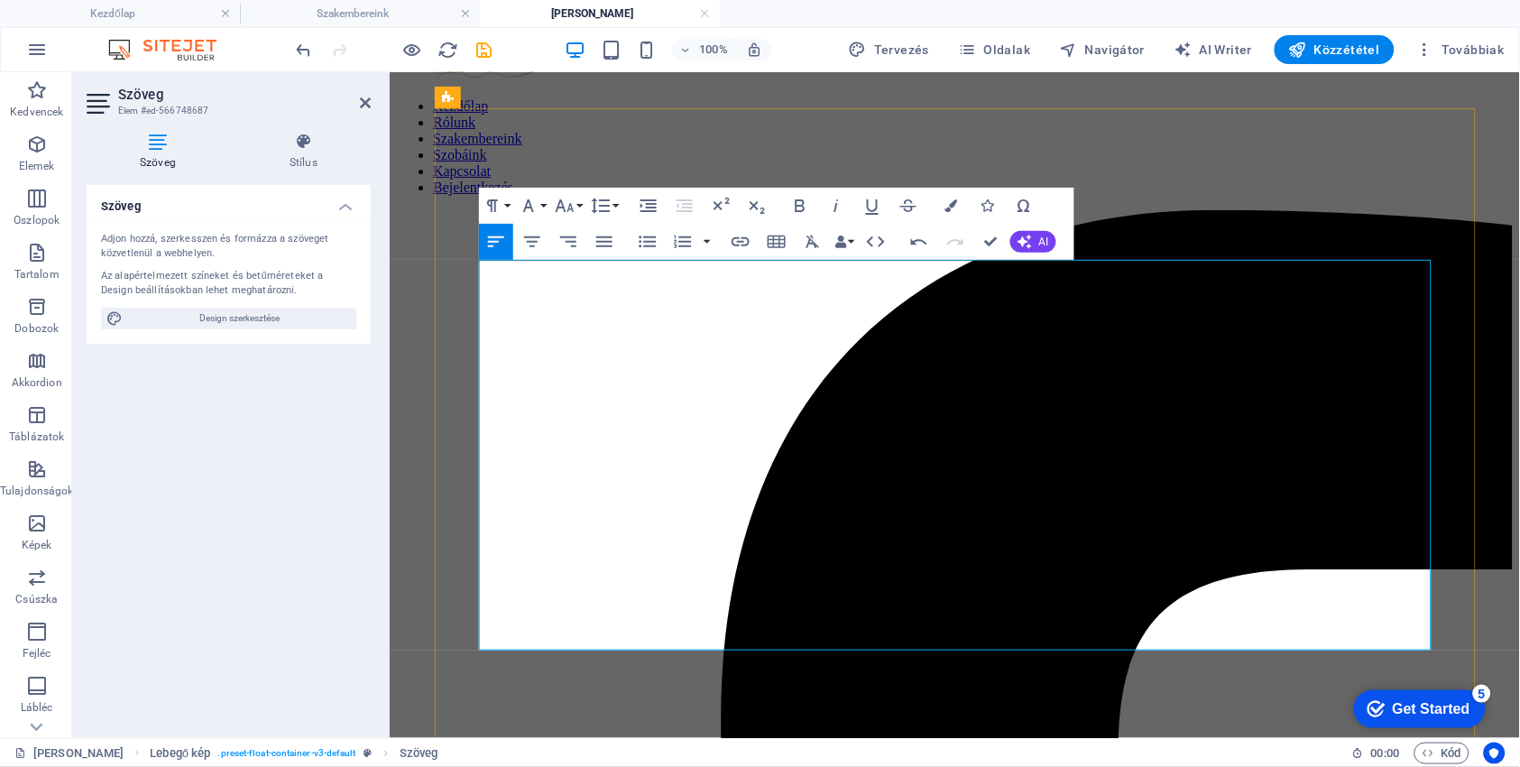
drag, startPoint x: 684, startPoint y: 631, endPoint x: 465, endPoint y: 319, distance: 380.9
click at [605, 238] on icon "button" at bounding box center [605, 242] width 22 height 22
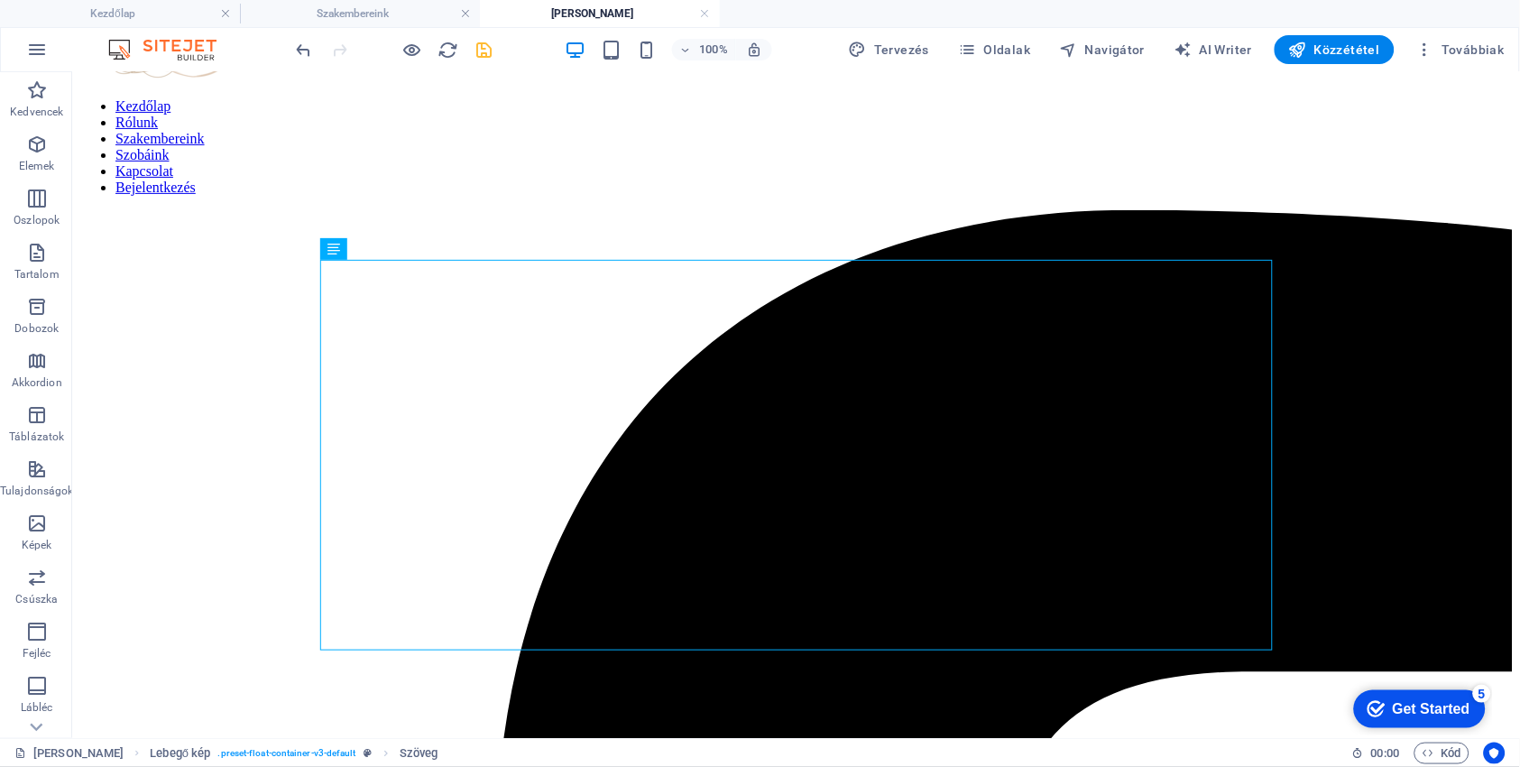
click at [488, 47] on icon "save" at bounding box center [485, 50] width 21 height 21
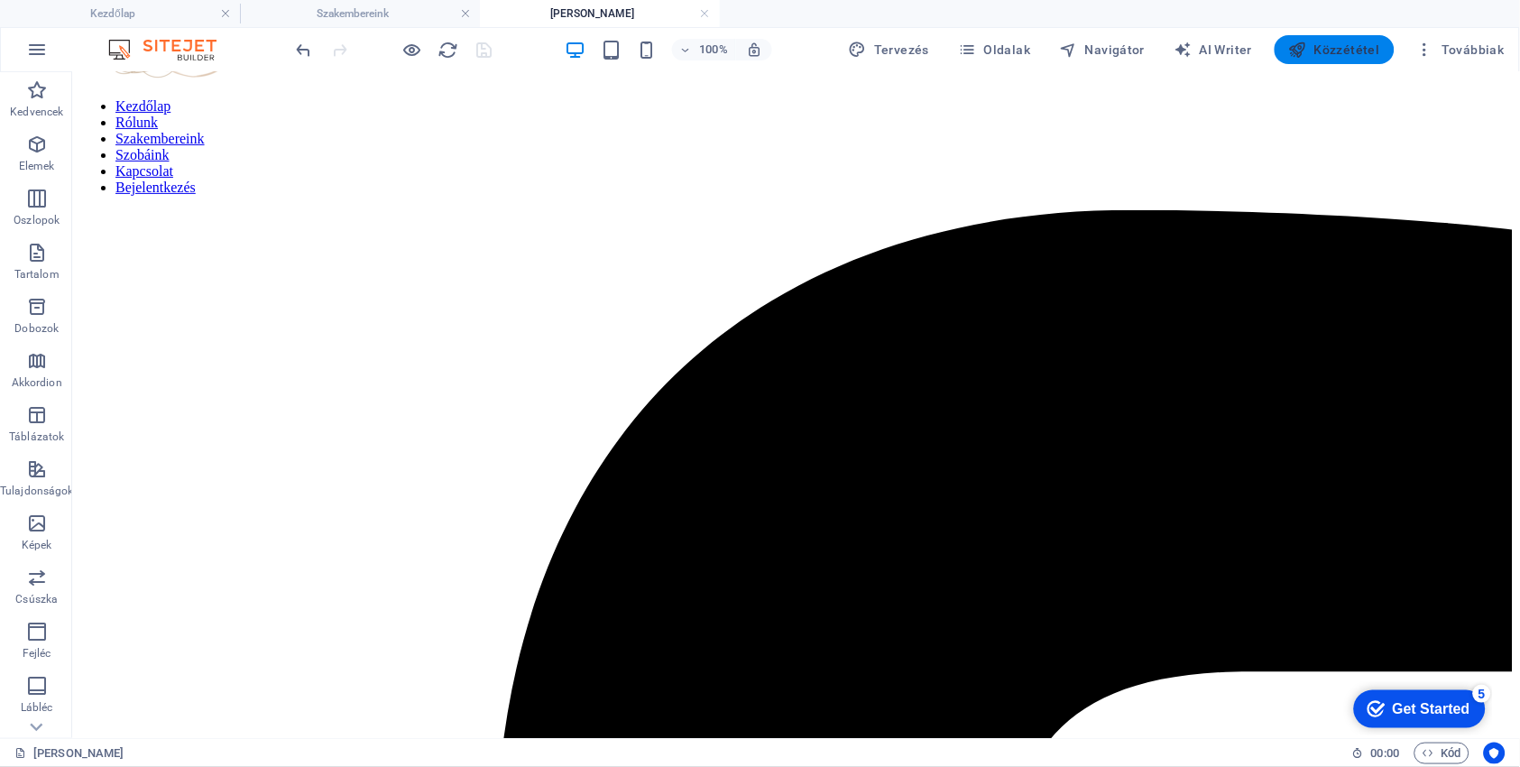
click at [1354, 44] on span "Közzététel" at bounding box center [1334, 50] width 91 height 18
